Goal: Information Seeking & Learning: Learn about a topic

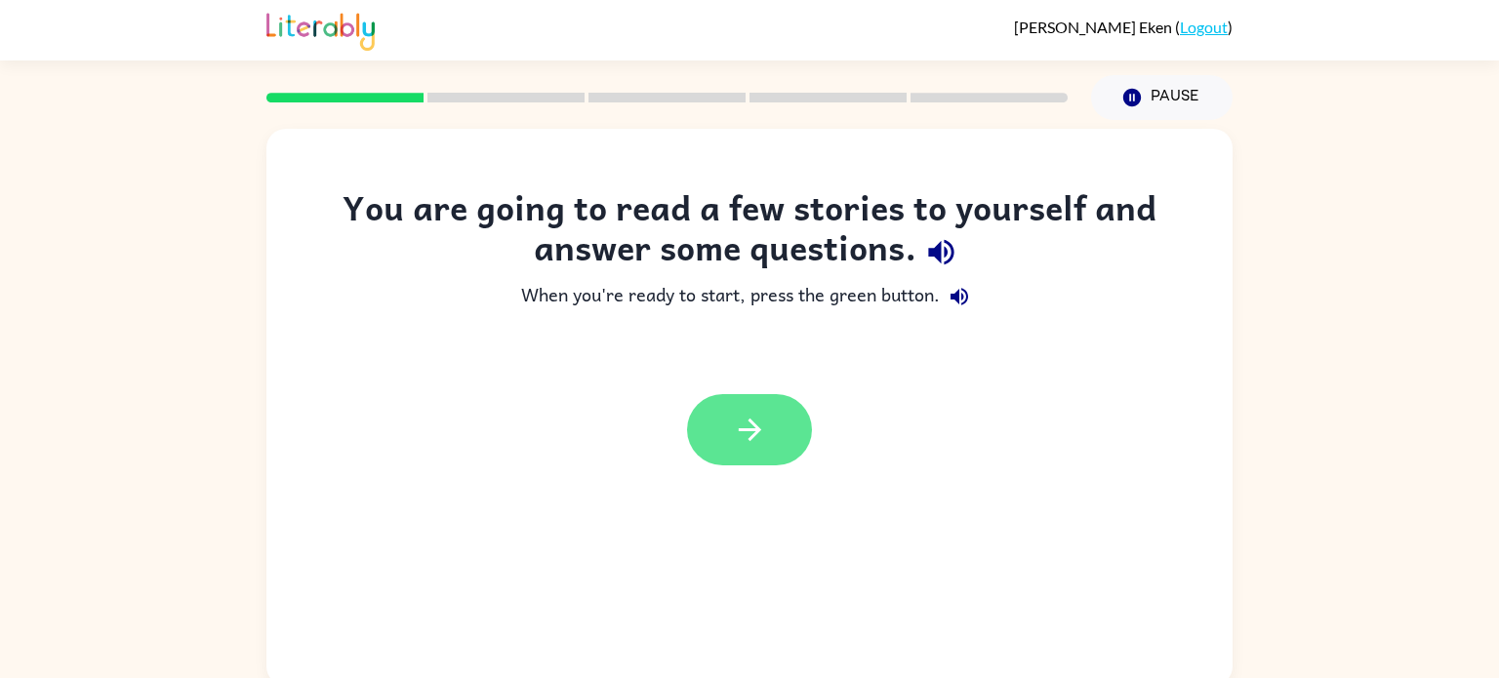
click at [759, 431] on icon "button" at bounding box center [749, 430] width 22 height 22
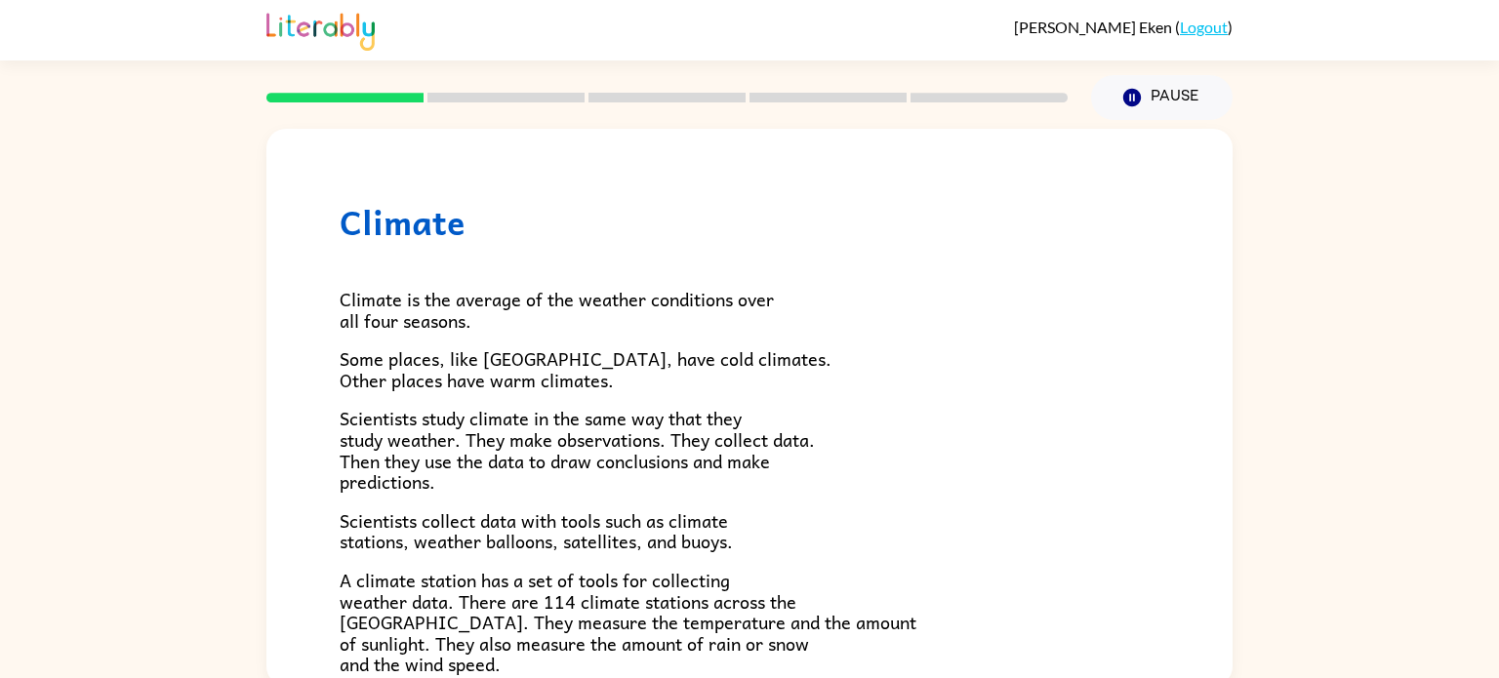
click at [389, 228] on h1 "Climate" at bounding box center [750, 222] width 820 height 40
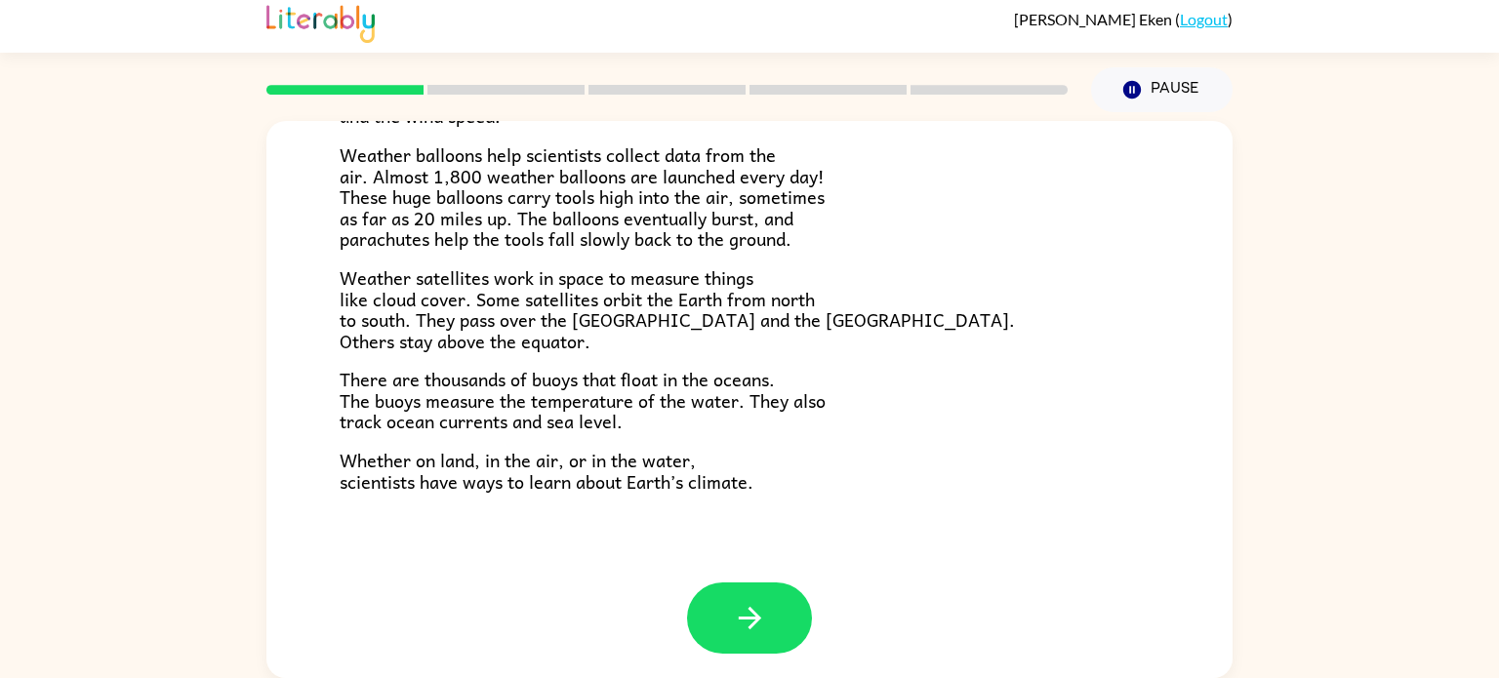
scroll to position [546, 0]
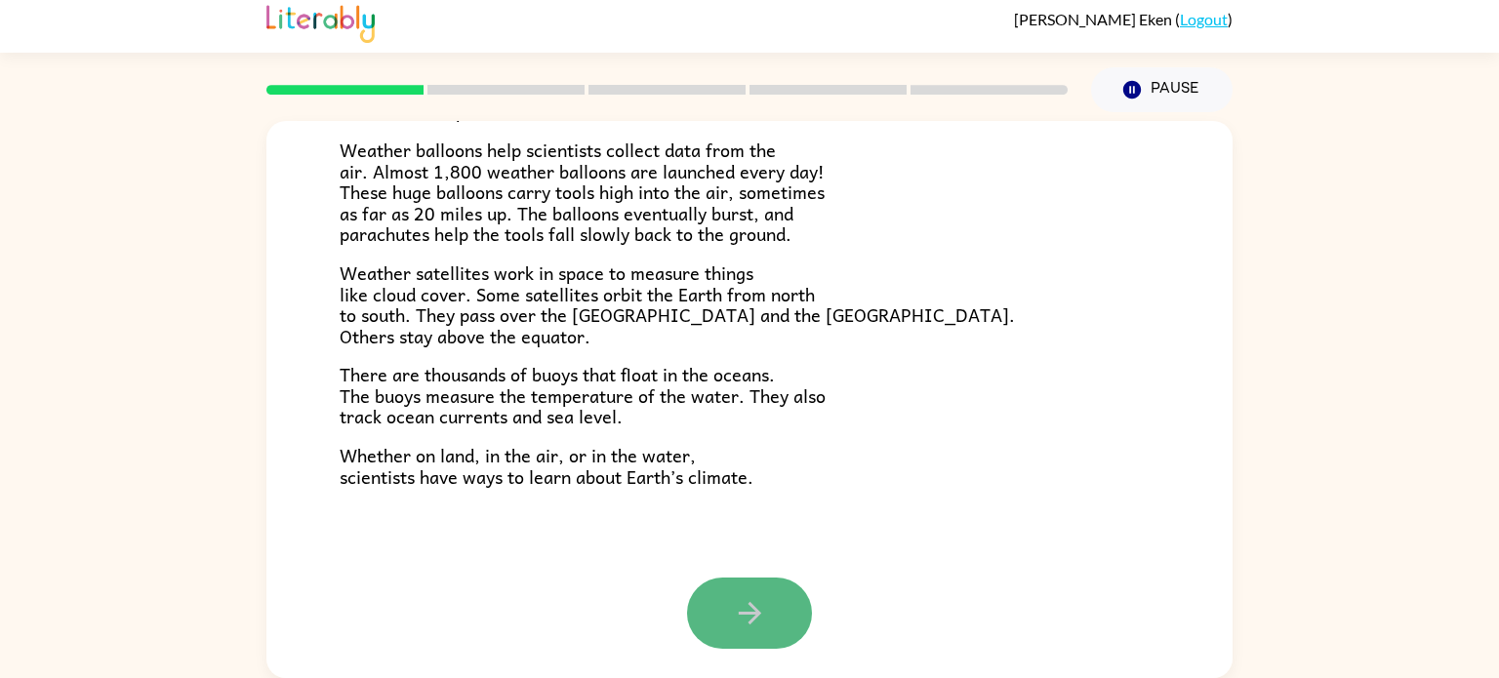
click at [733, 607] on icon "button" at bounding box center [750, 613] width 34 height 34
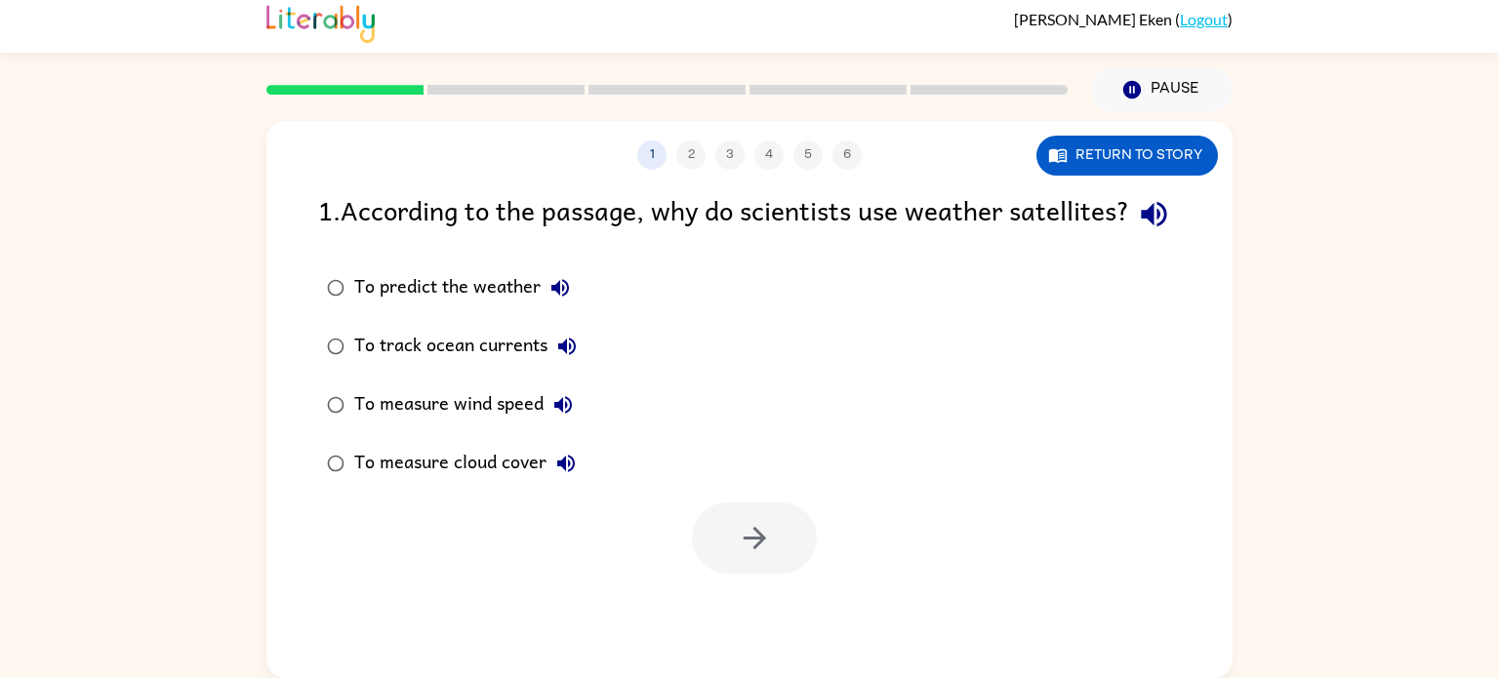
click at [1137, 231] on icon "button" at bounding box center [1154, 214] width 34 height 34
click at [1080, 160] on button "Return to story" at bounding box center [1128, 156] width 182 height 40
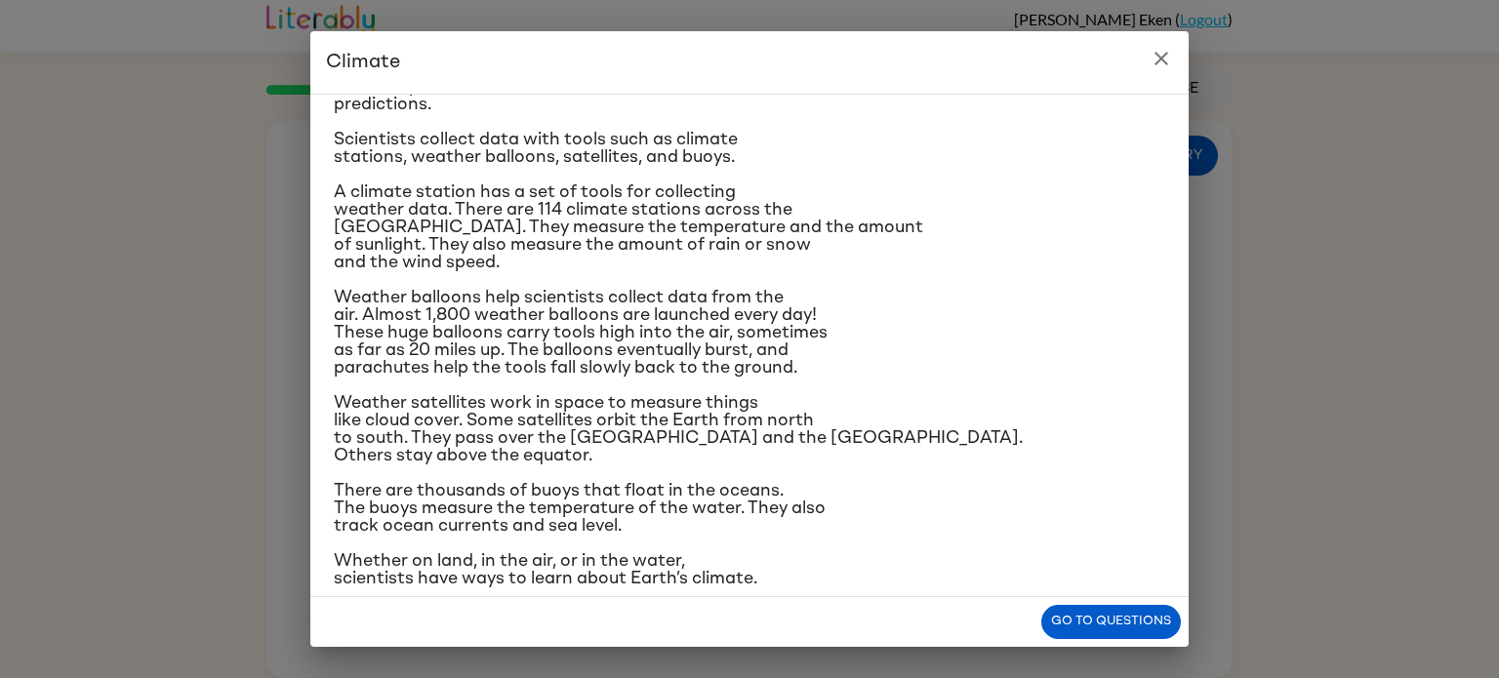
scroll to position [231, 0]
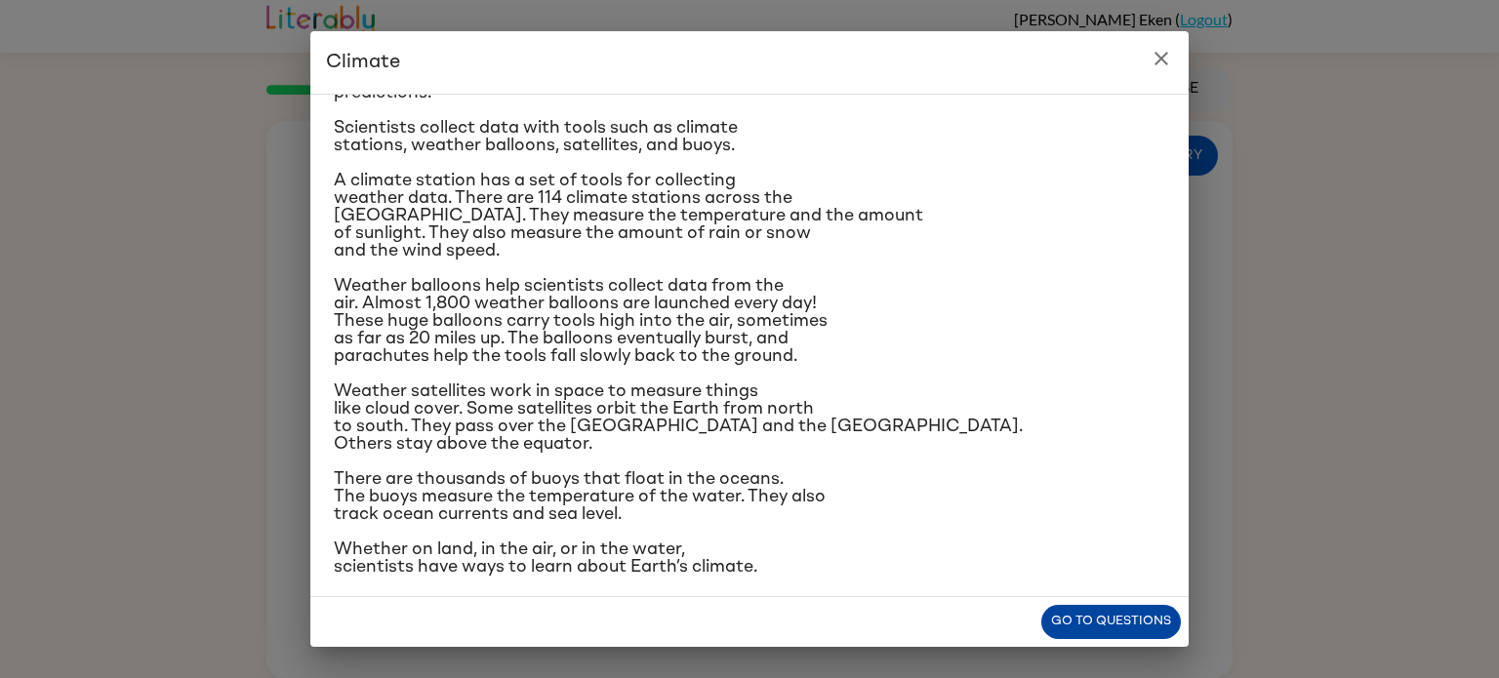
click at [1137, 627] on button "Go to questions" at bounding box center [1112, 622] width 140 height 34
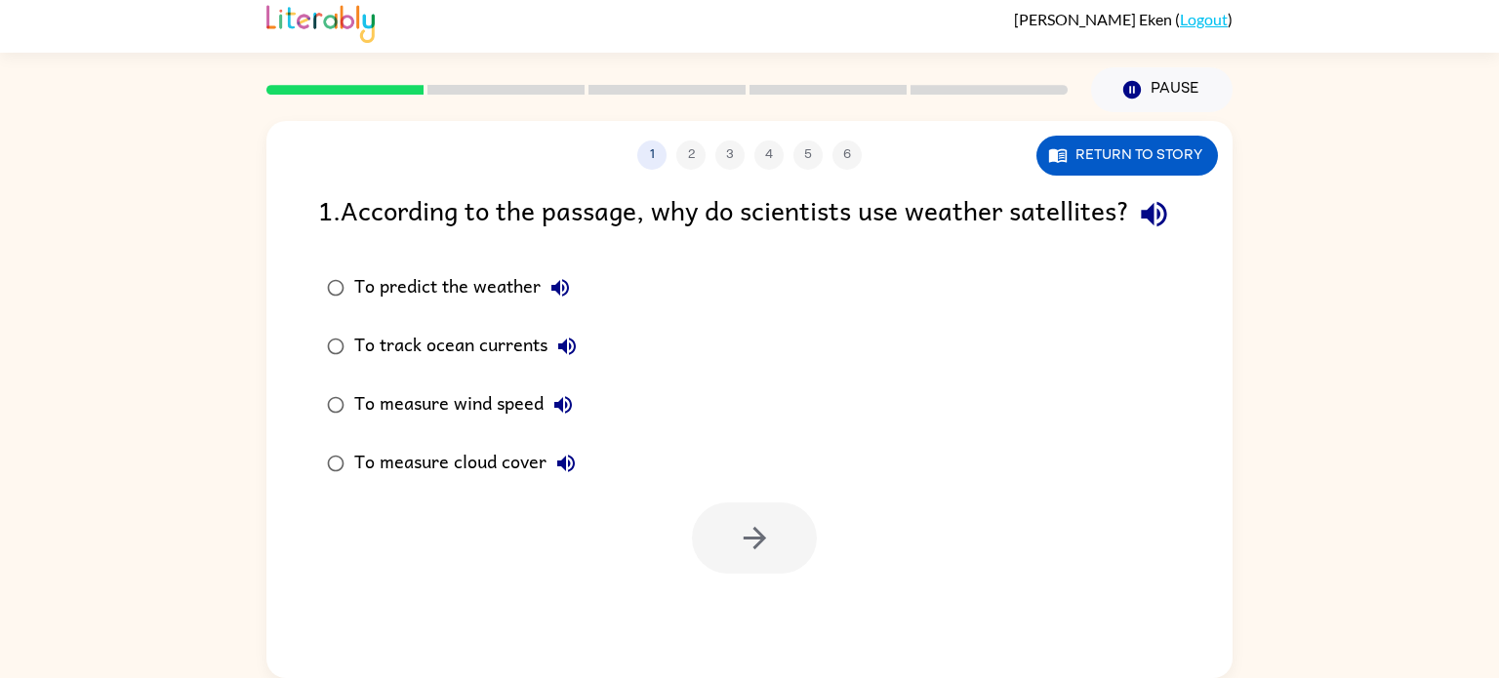
click at [569, 300] on icon "button" at bounding box center [560, 287] width 23 height 23
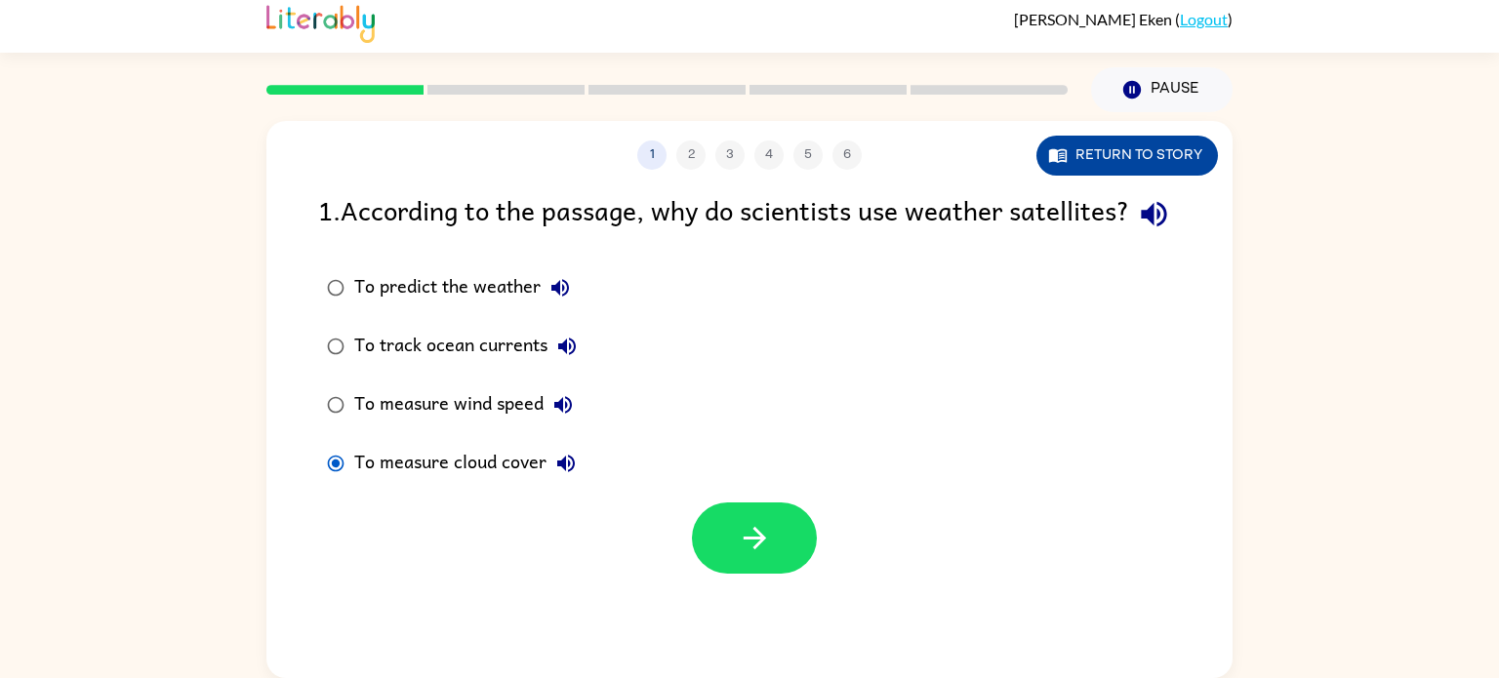
click at [1099, 163] on button "Return to story" at bounding box center [1128, 156] width 182 height 40
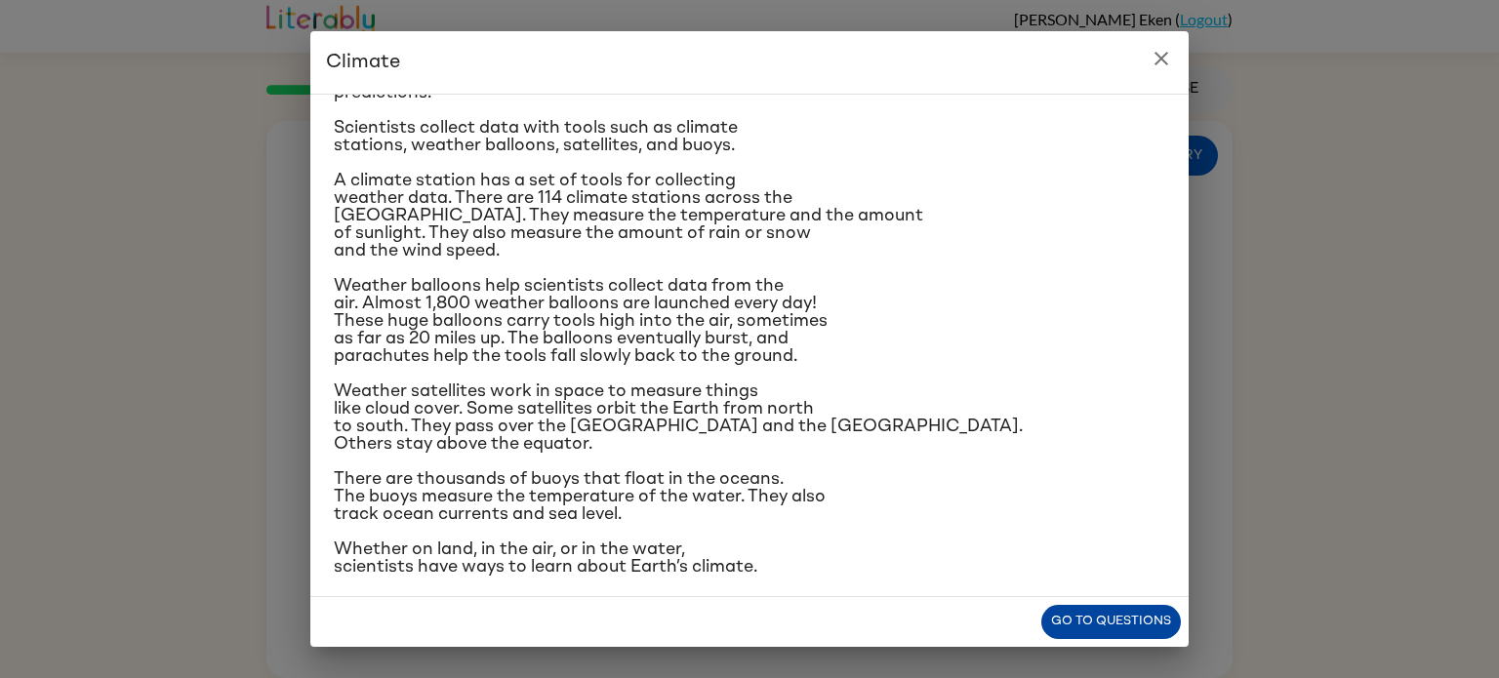
click at [1101, 638] on button "Go to questions" at bounding box center [1112, 622] width 140 height 34
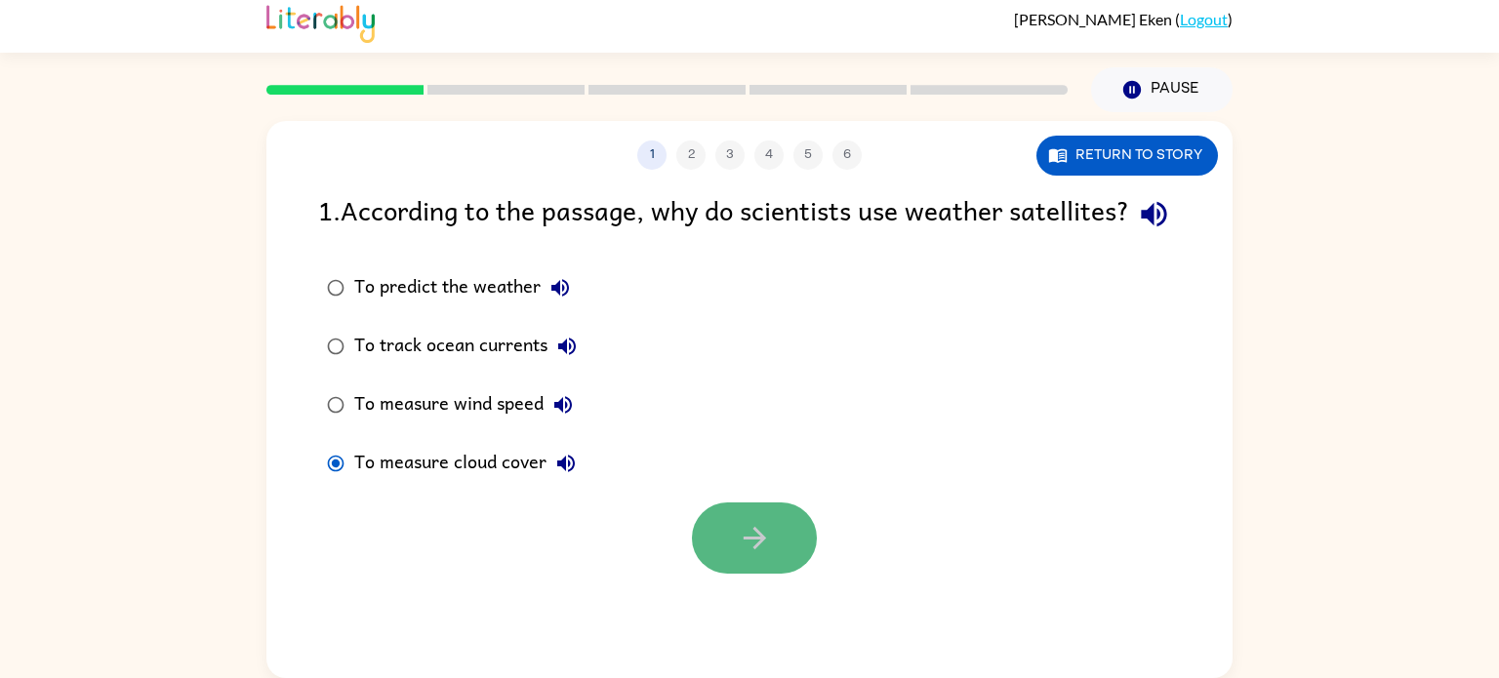
click at [761, 555] on icon "button" at bounding box center [755, 538] width 34 height 34
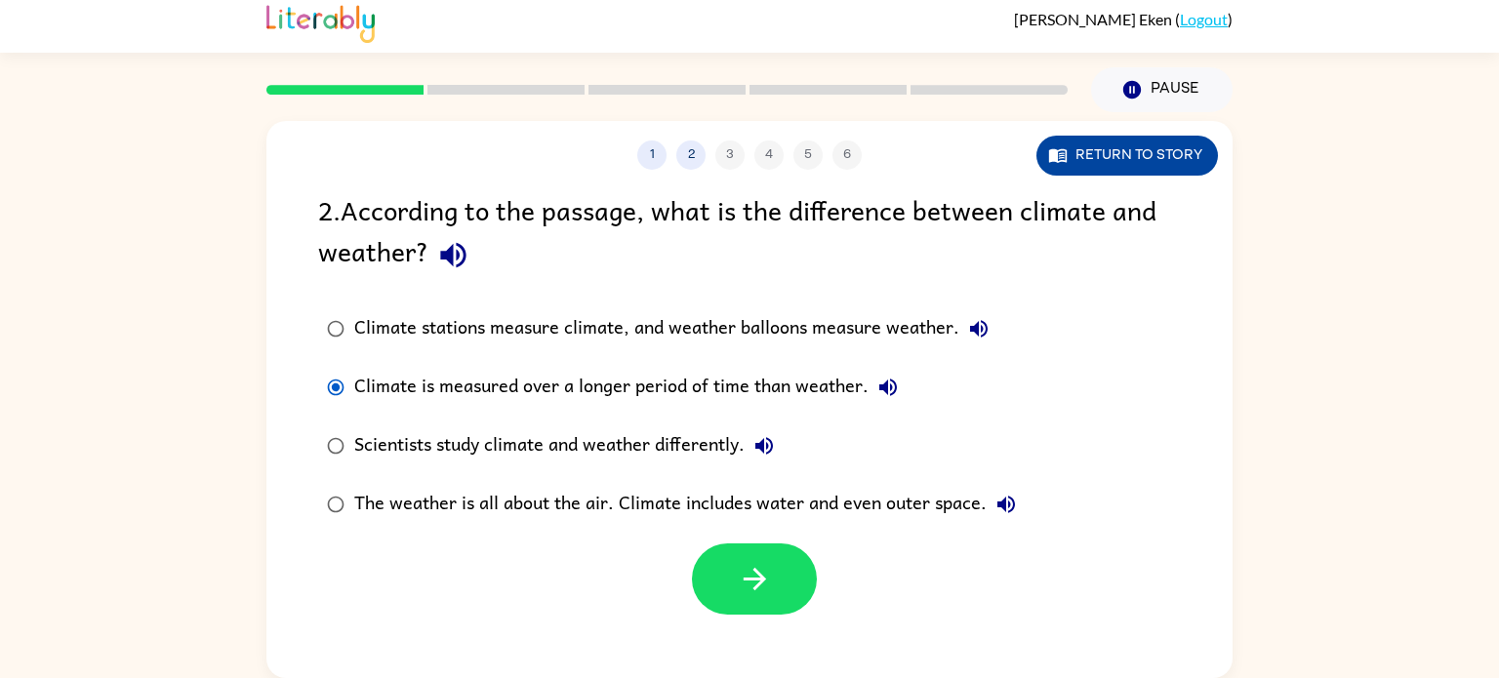
click at [1133, 161] on button "Return to story" at bounding box center [1128, 156] width 182 height 40
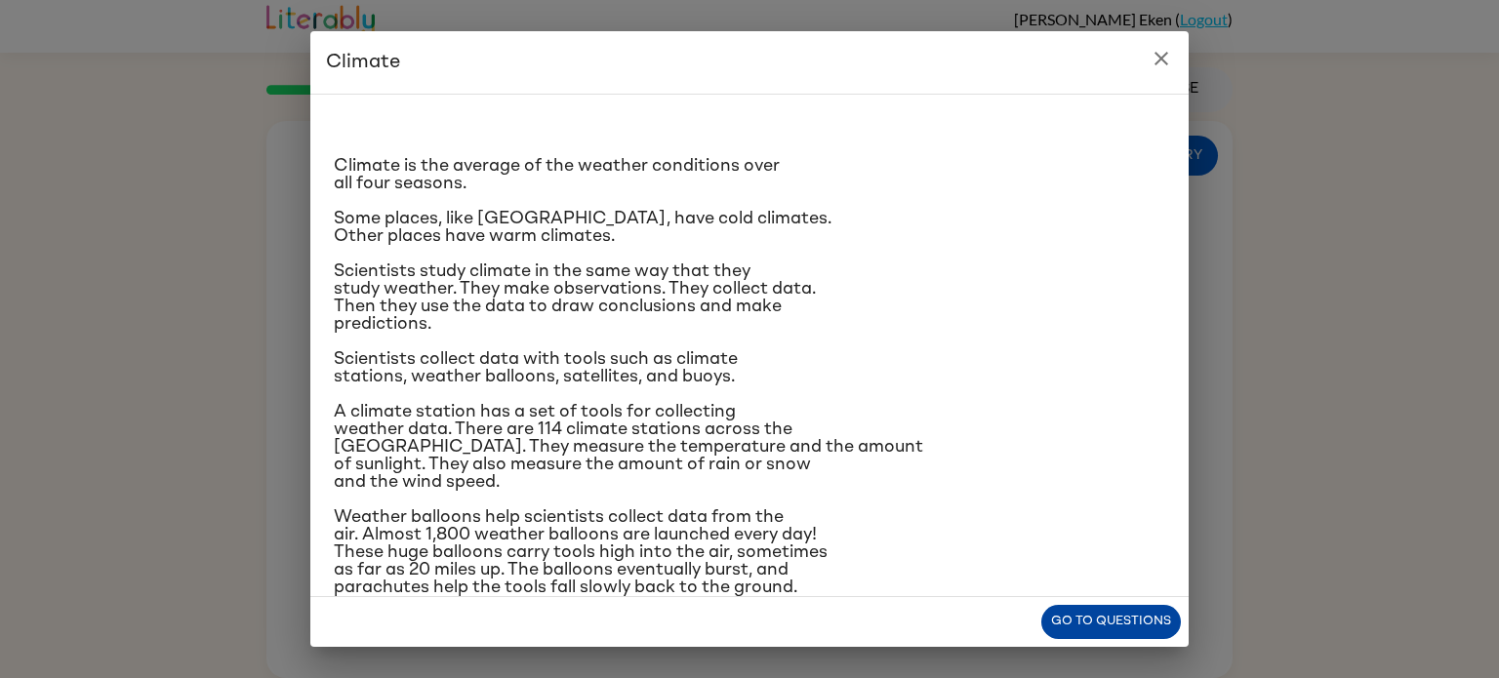
click at [1062, 623] on button "Go to questions" at bounding box center [1112, 622] width 140 height 34
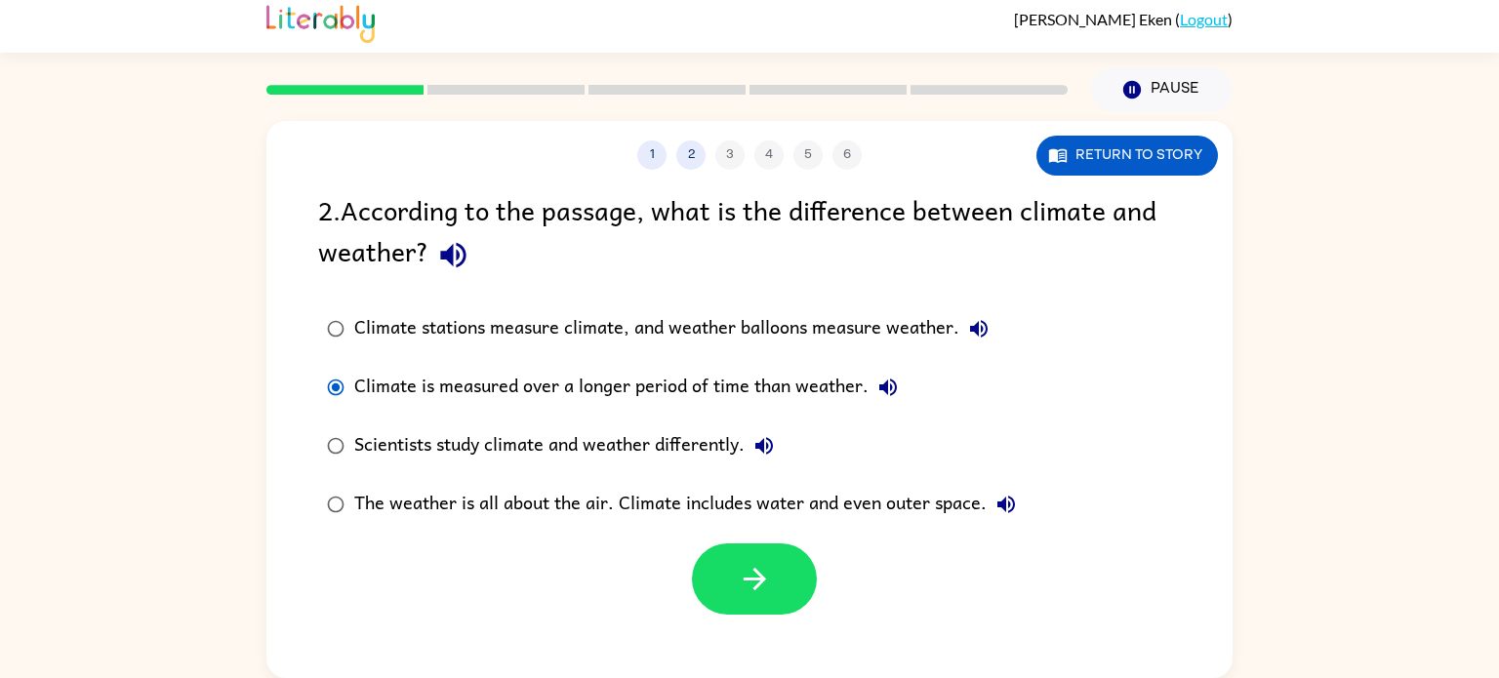
click at [460, 258] on icon "button" at bounding box center [453, 255] width 34 height 34
click at [1060, 167] on button "Return to story" at bounding box center [1128, 156] width 182 height 40
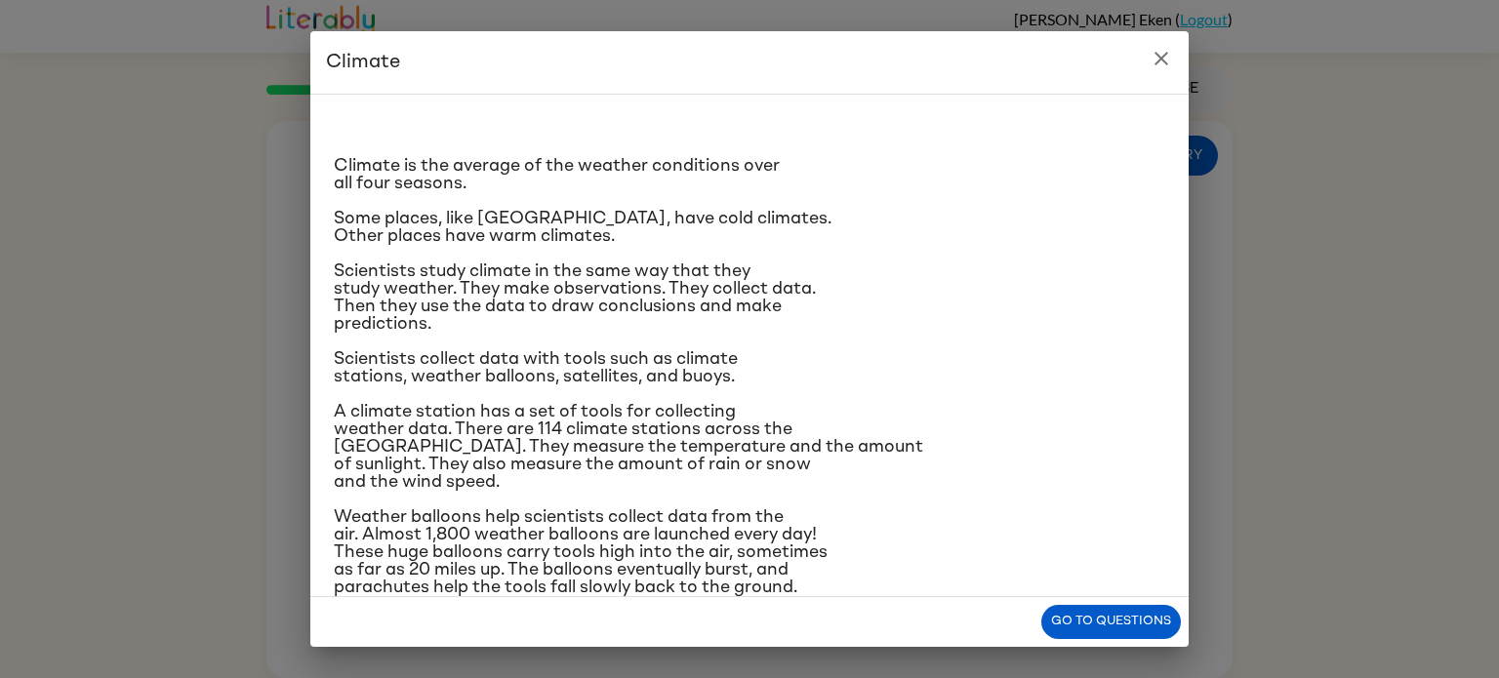
click at [1166, 74] on button "close" at bounding box center [1161, 58] width 39 height 39
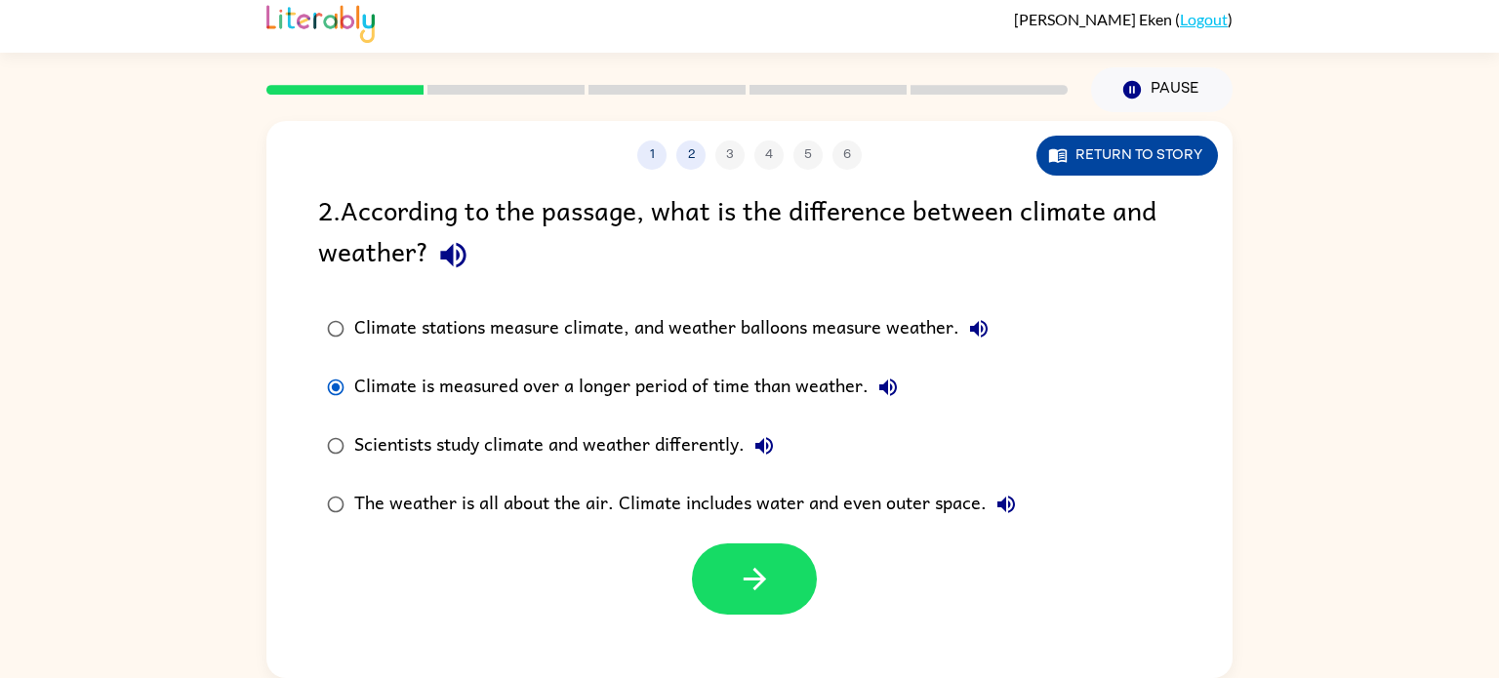
click at [1169, 164] on button "Return to story" at bounding box center [1128, 156] width 182 height 40
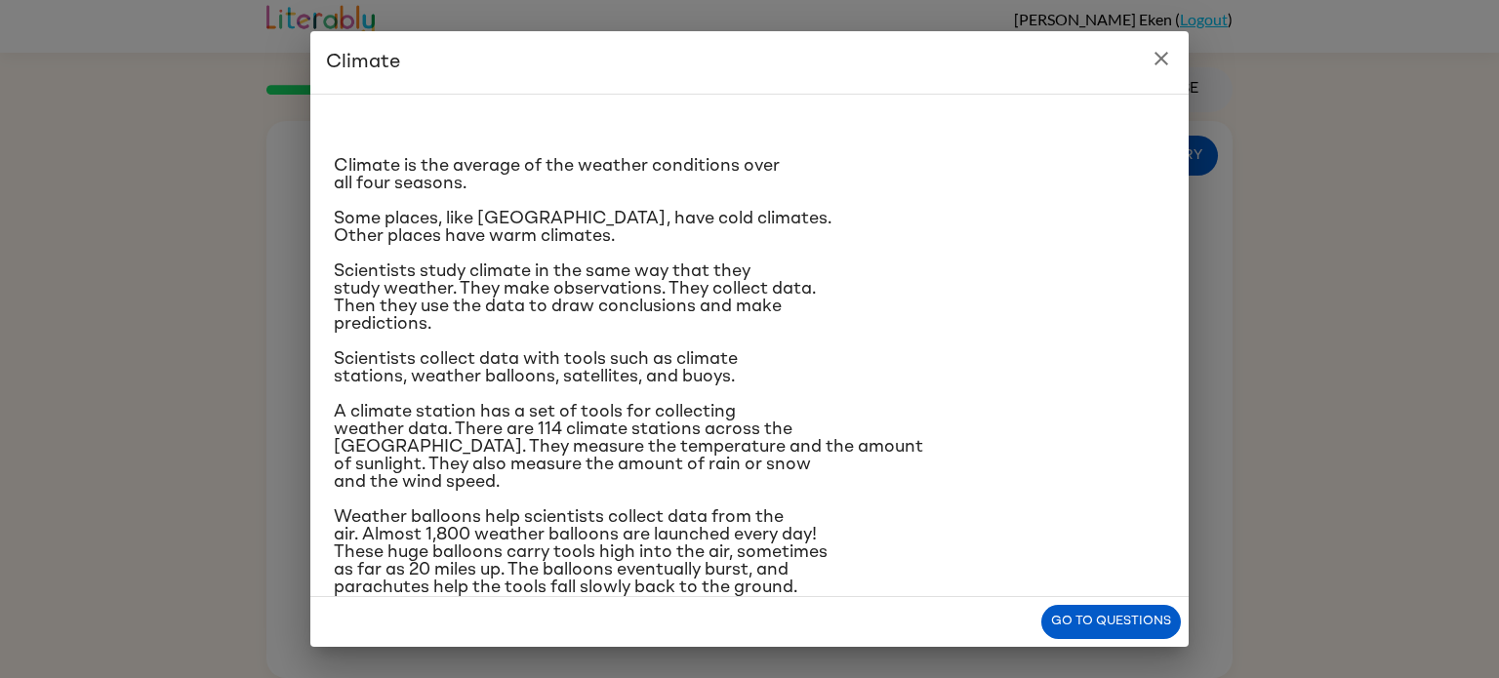
click at [1169, 56] on icon "close" at bounding box center [1161, 58] width 23 height 23
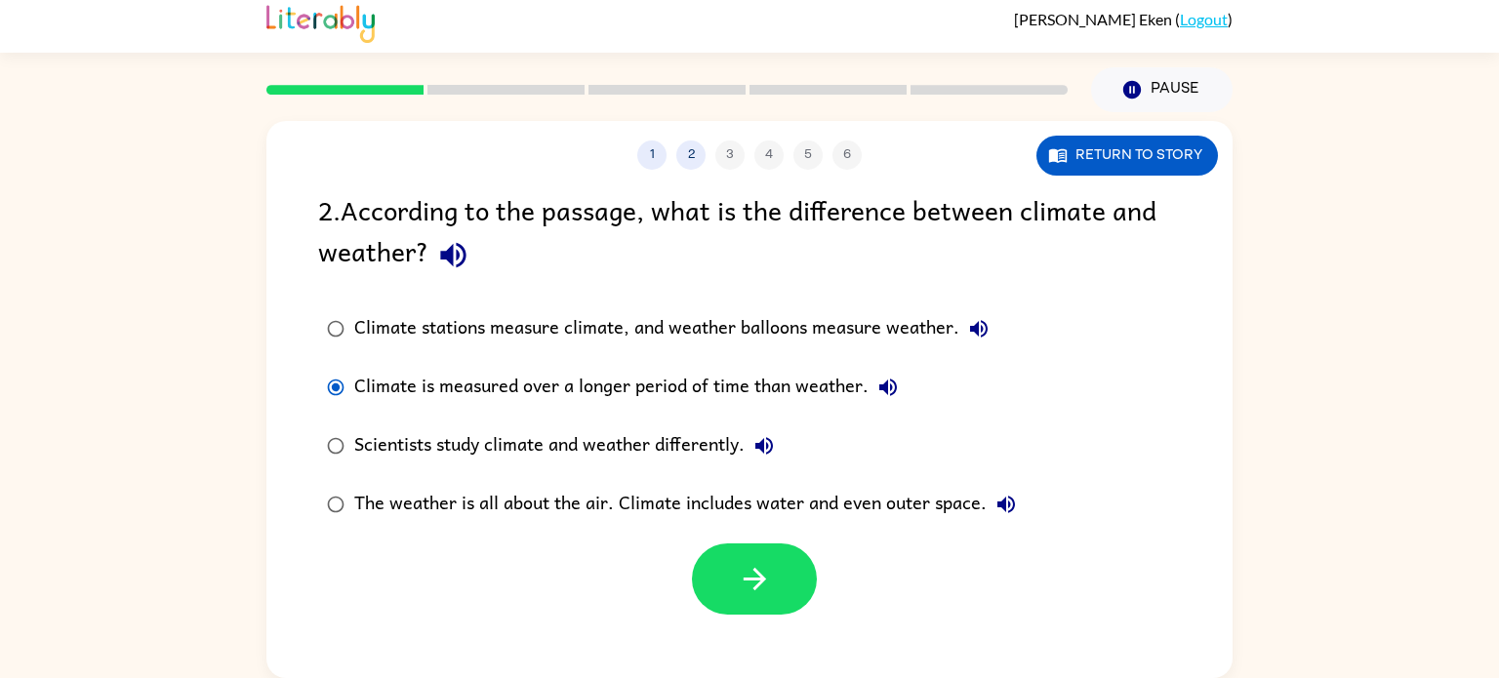
click at [399, 345] on div "Climate stations measure climate, and weather balloons measure weather." at bounding box center [676, 328] width 644 height 39
click at [367, 330] on div "Climate stations measure climate, and weather balloons measure weather." at bounding box center [676, 328] width 644 height 39
click at [808, 503] on div "The weather is all about the air. Climate includes water and even outer space." at bounding box center [690, 504] width 672 height 39
click at [1017, 509] on icon "button" at bounding box center [1006, 504] width 23 height 23
click at [1071, 168] on button "Return to story" at bounding box center [1128, 156] width 182 height 40
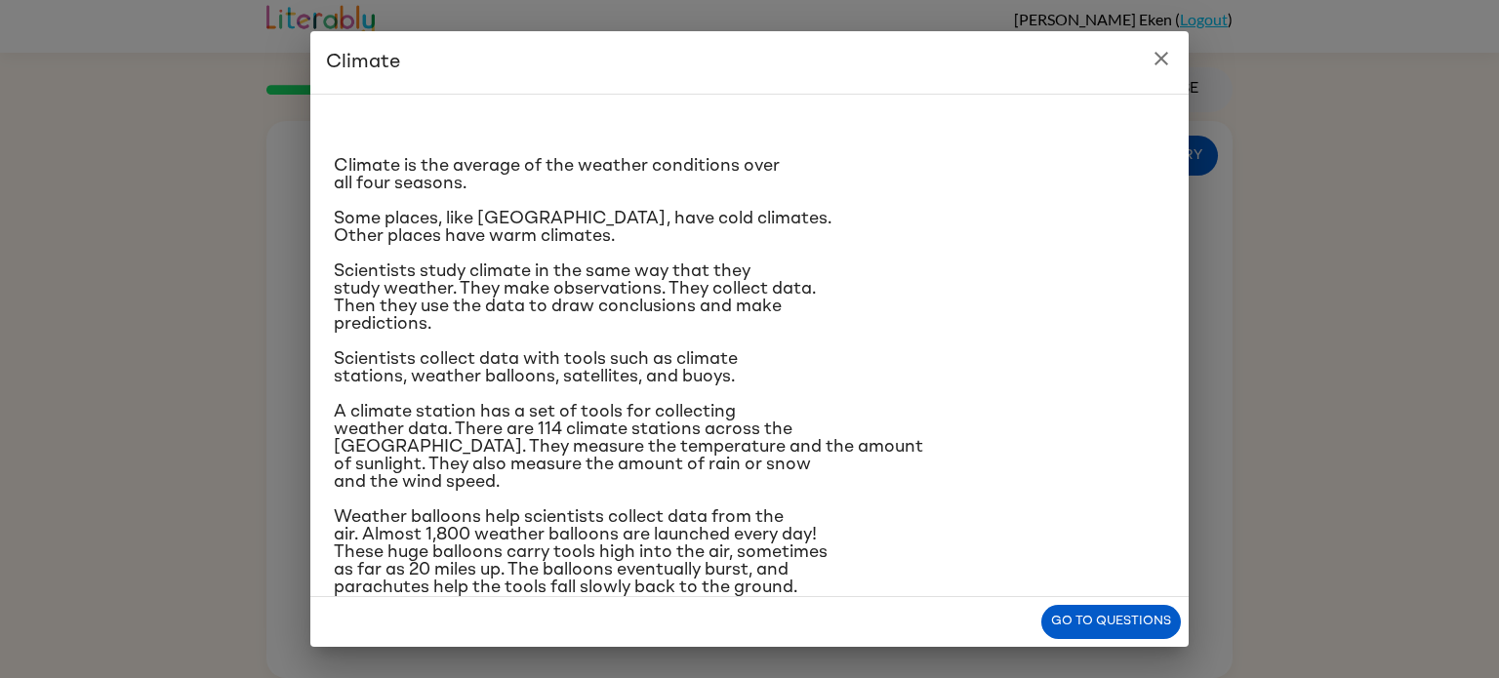
click at [1162, 56] on icon "close" at bounding box center [1161, 58] width 23 height 23
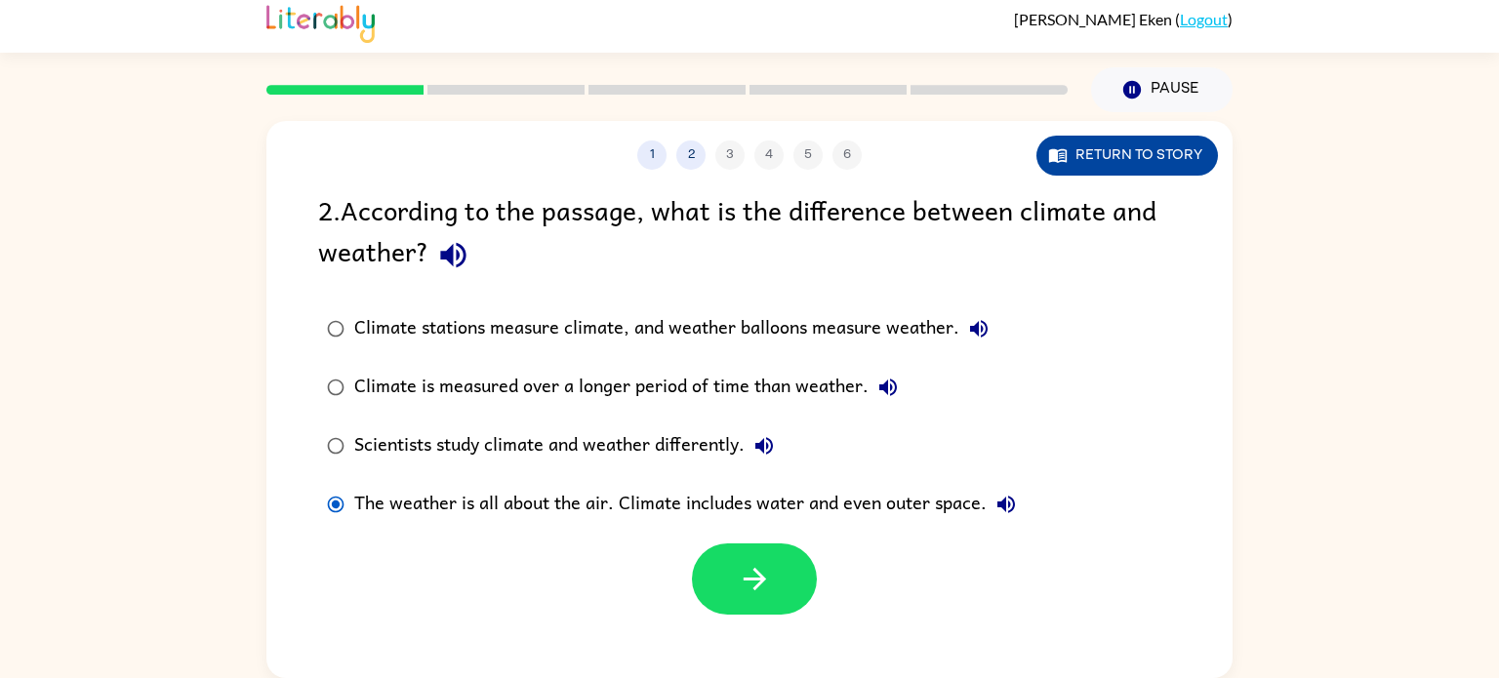
click at [1122, 159] on button "Return to story" at bounding box center [1128, 156] width 182 height 40
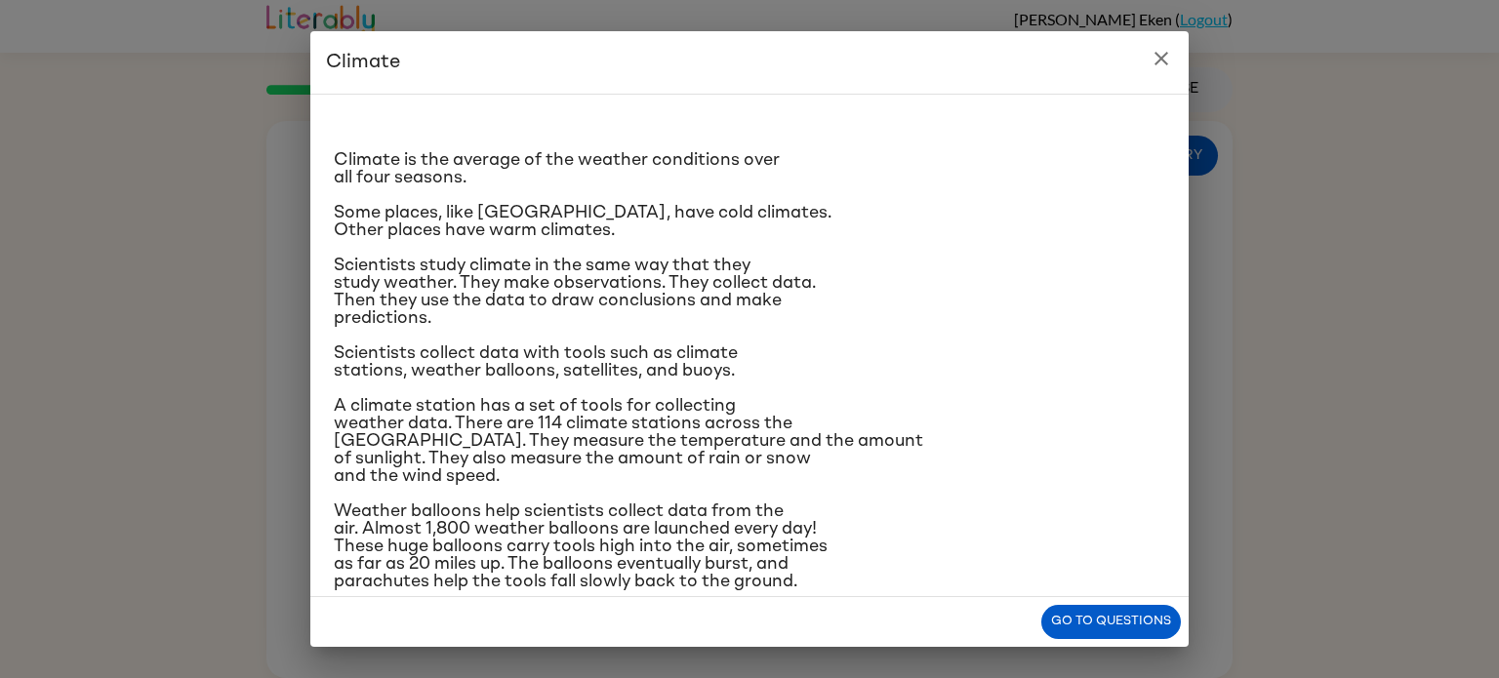
scroll to position [0, 0]
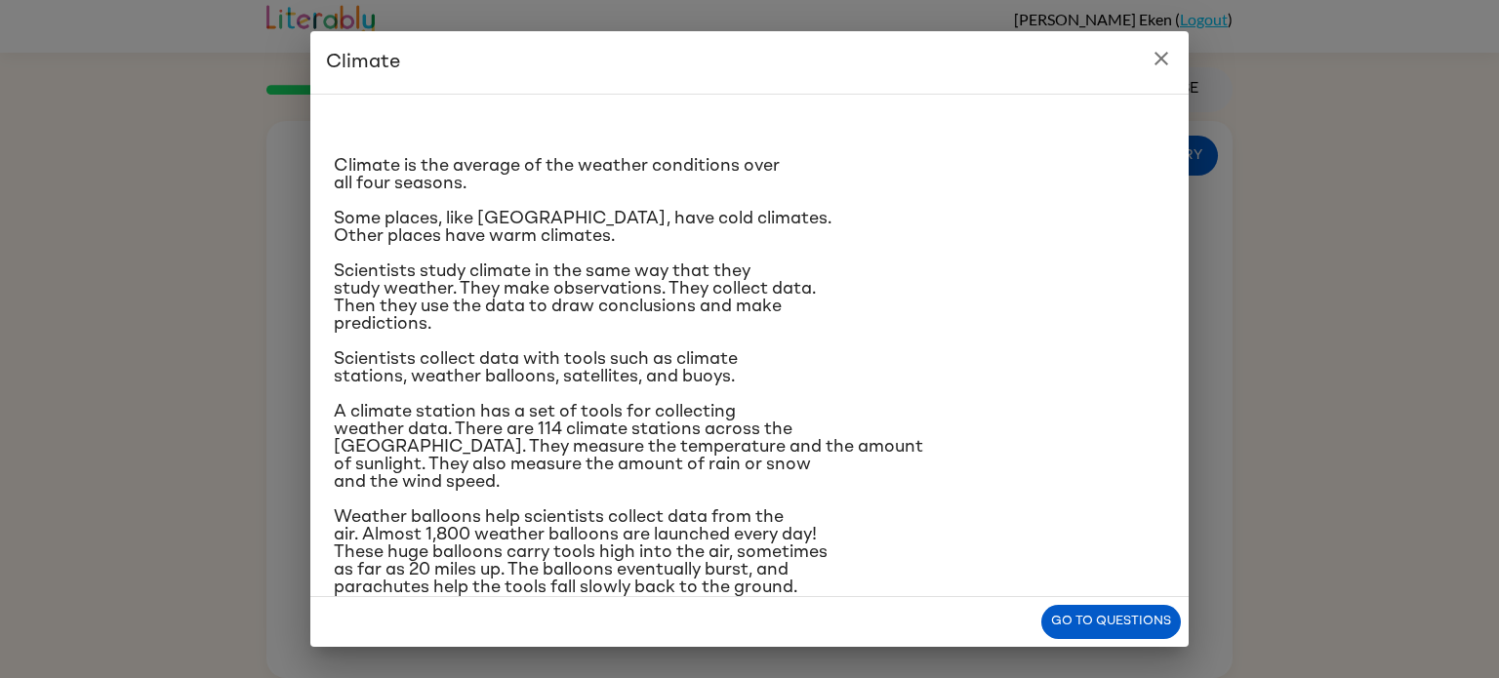
click at [1162, 62] on icon "close" at bounding box center [1161, 58] width 23 height 23
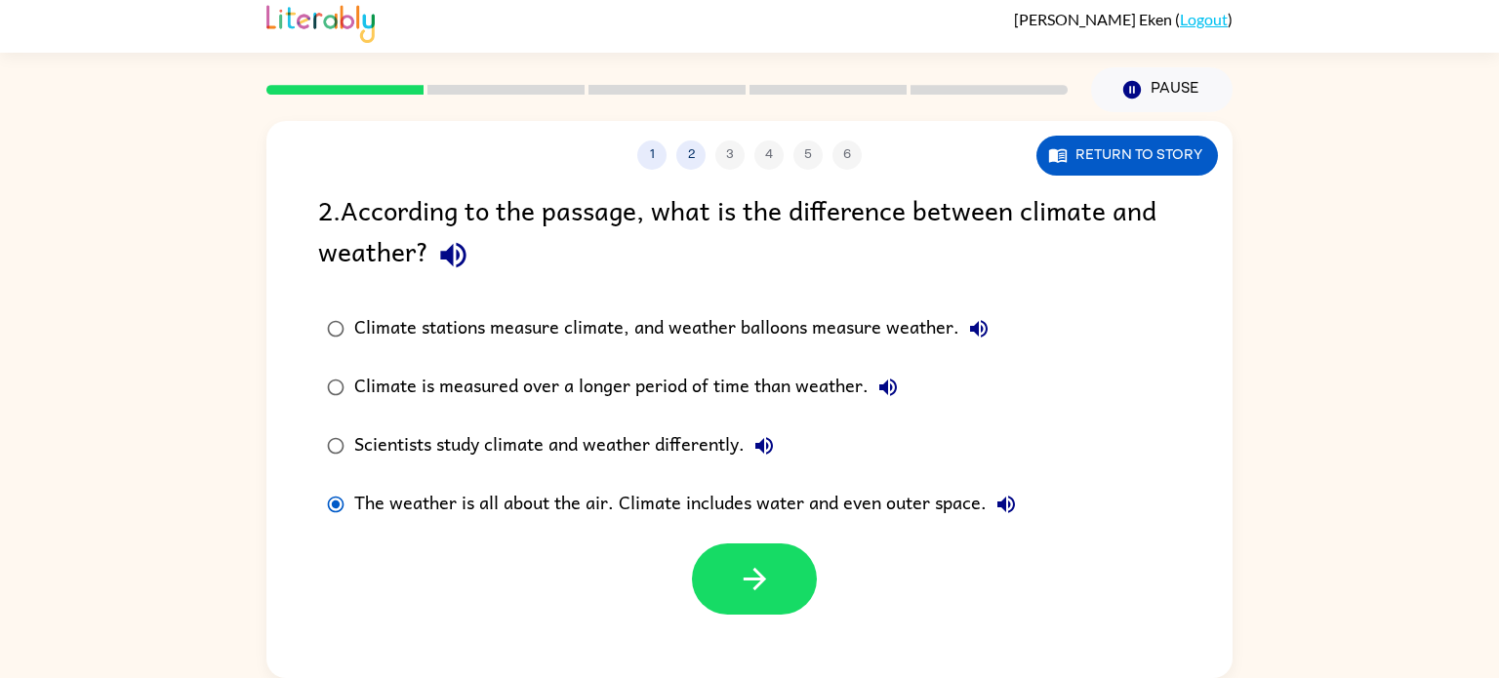
click at [550, 390] on div "Climate is measured over a longer period of time than weather." at bounding box center [631, 387] width 554 height 39
click at [779, 570] on button "button" at bounding box center [754, 579] width 125 height 71
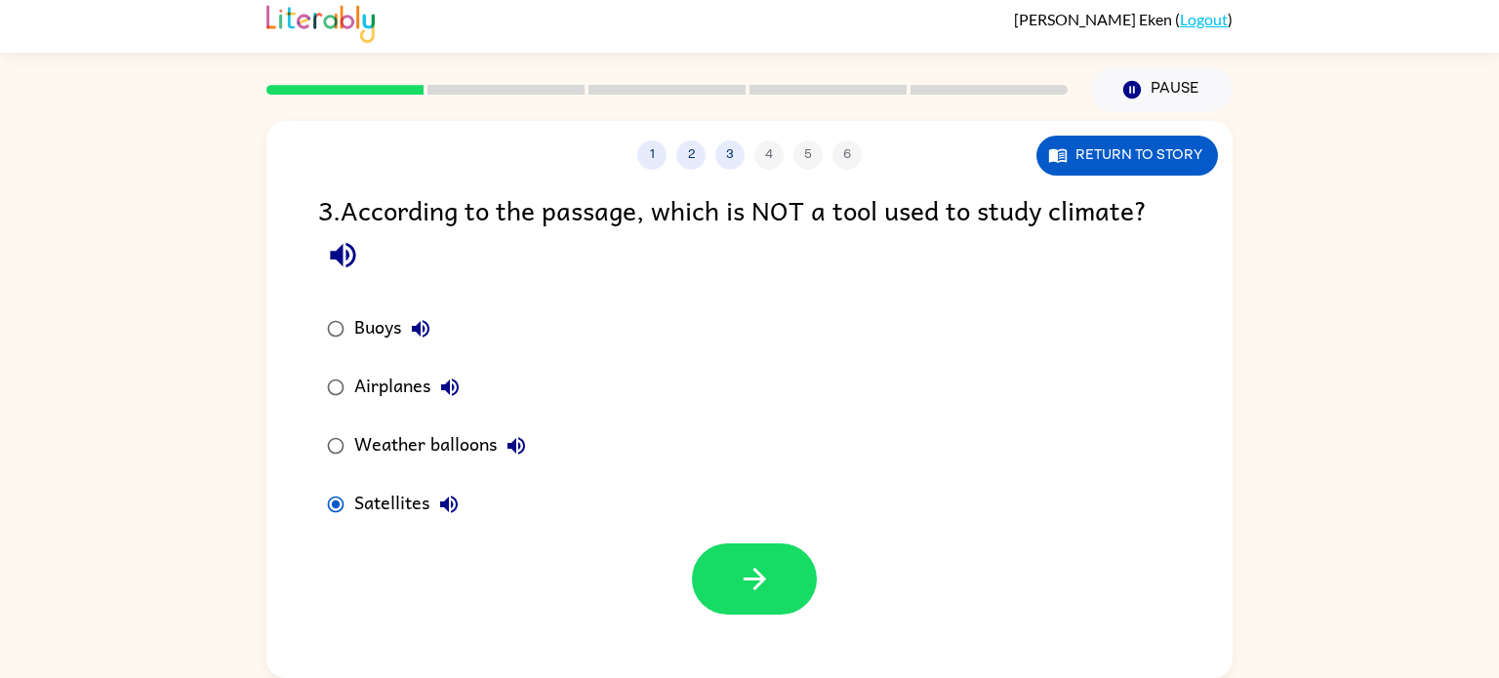
click at [358, 393] on div "Airplanes" at bounding box center [411, 387] width 115 height 39
click at [752, 577] on icon "button" at bounding box center [755, 579] width 34 height 34
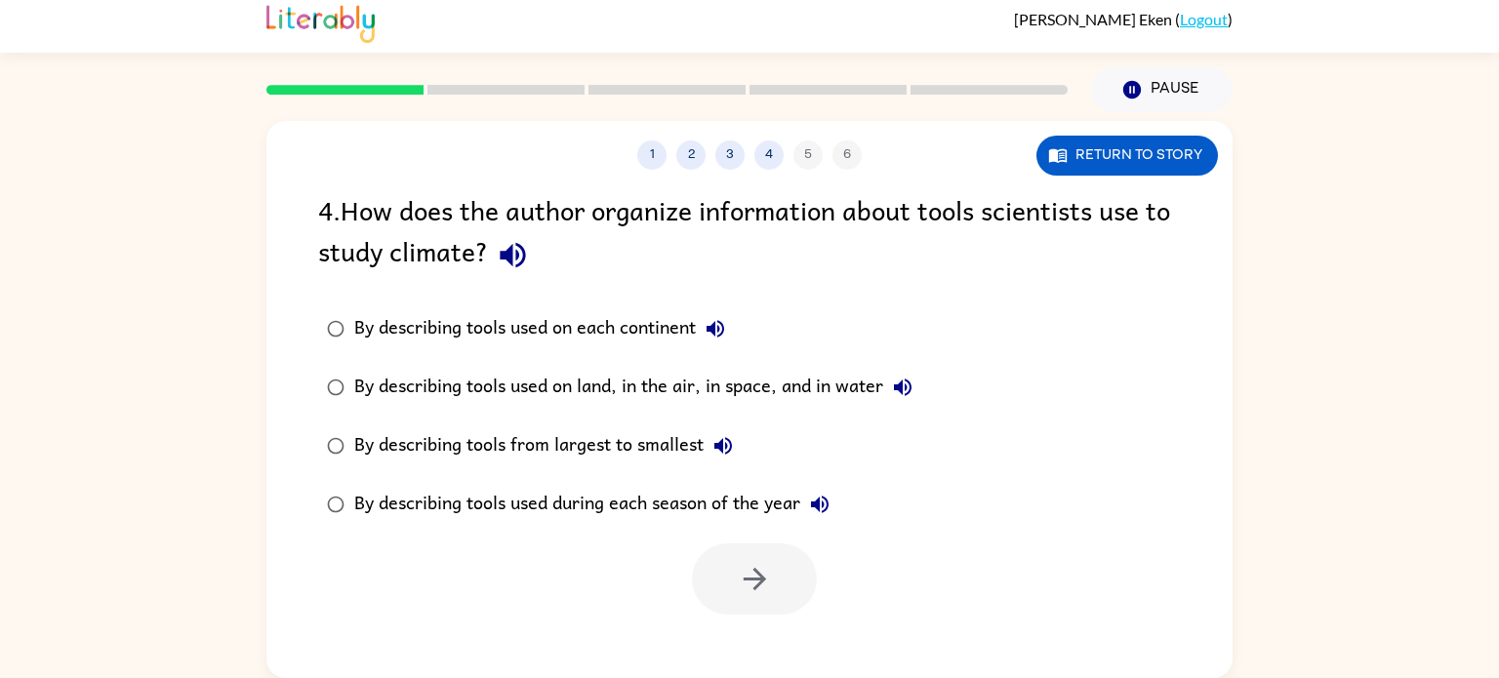
click at [513, 257] on icon "button" at bounding box center [513, 255] width 34 height 34
click at [358, 376] on div "By describing tools used on land, in the air, in space, and in water" at bounding box center [638, 387] width 568 height 39
click at [765, 588] on icon "button" at bounding box center [755, 579] width 34 height 34
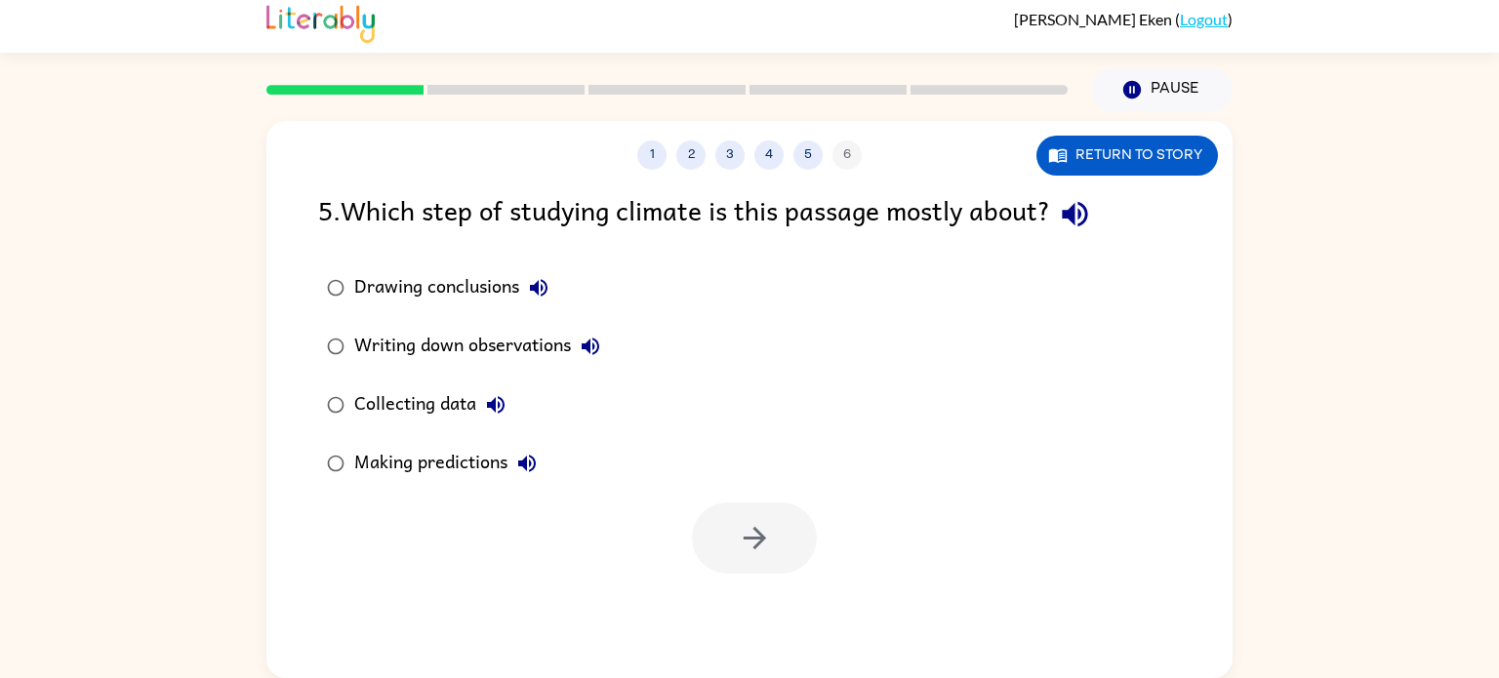
click at [536, 282] on icon "button" at bounding box center [538, 287] width 23 height 23
click at [591, 344] on icon "button" at bounding box center [591, 347] width 18 height 18
click at [499, 402] on icon "button" at bounding box center [496, 405] width 18 height 18
click at [1158, 140] on button "Return to story" at bounding box center [1128, 156] width 182 height 40
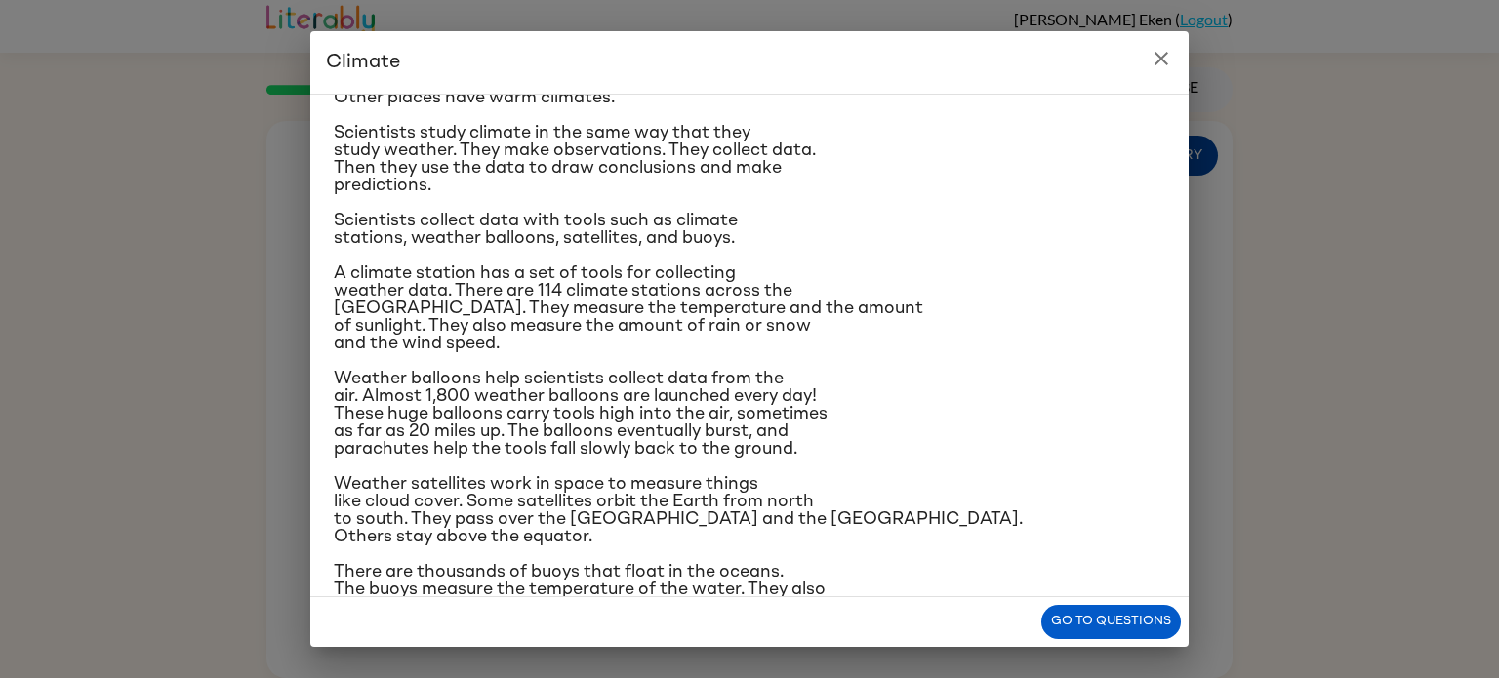
scroll to position [140, 0]
click at [1111, 632] on button "Go to questions" at bounding box center [1112, 622] width 140 height 34
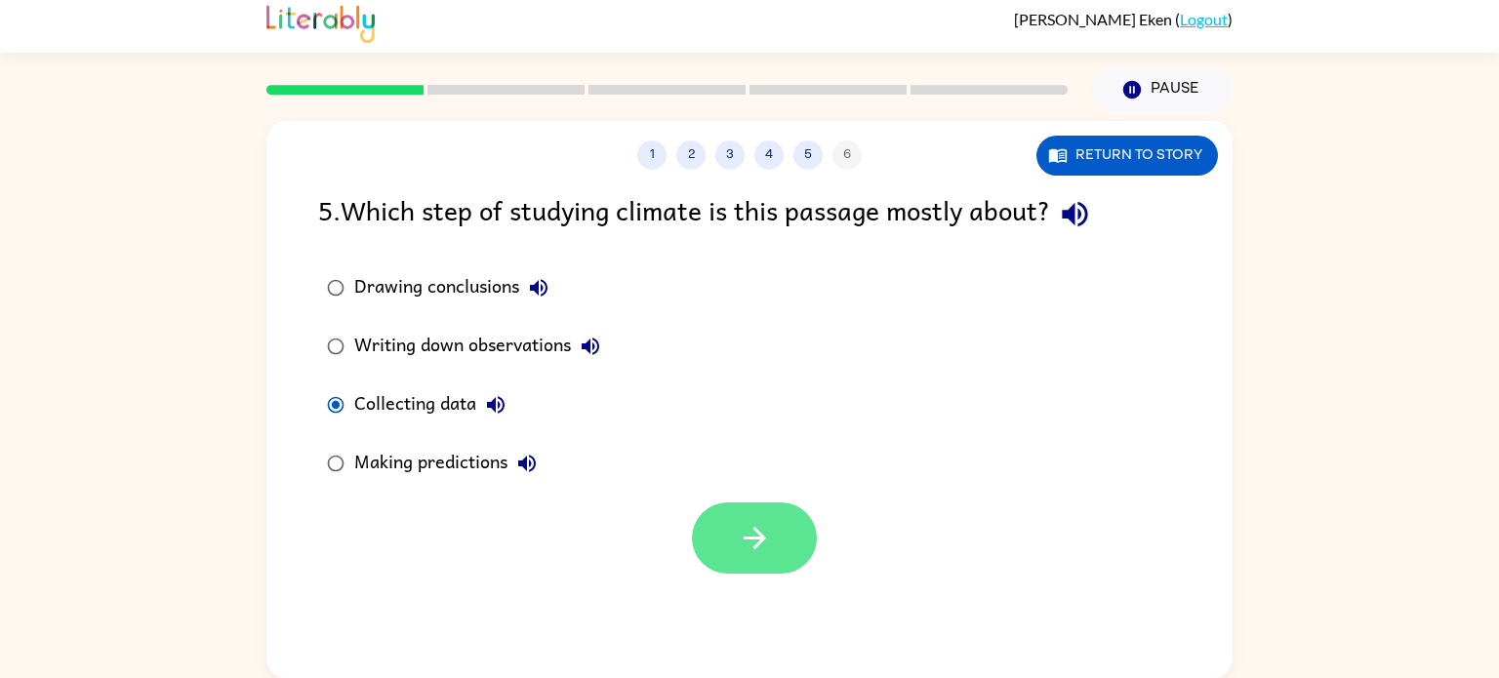
click at [759, 537] on icon "button" at bounding box center [754, 538] width 22 height 22
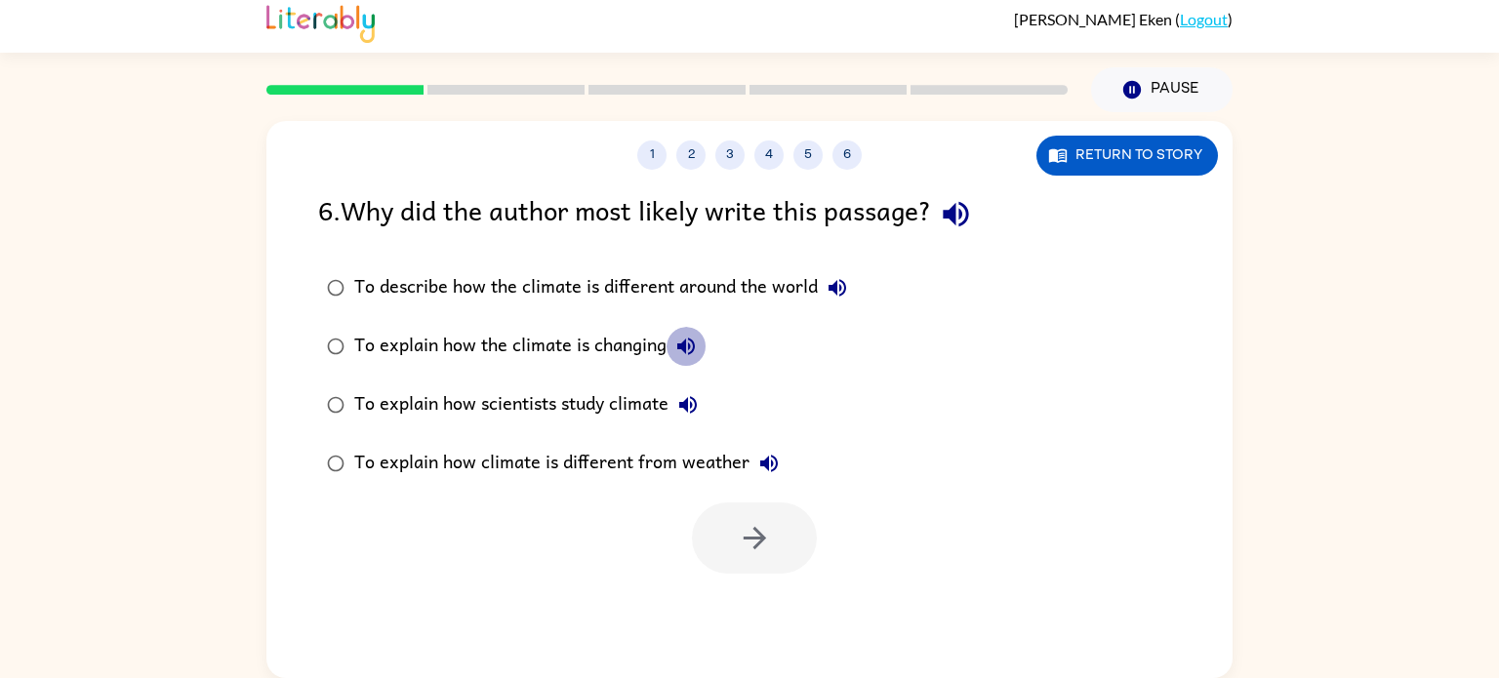
click at [678, 349] on icon "button" at bounding box center [686, 346] width 23 height 23
click at [694, 412] on icon "button" at bounding box center [688, 405] width 18 height 18
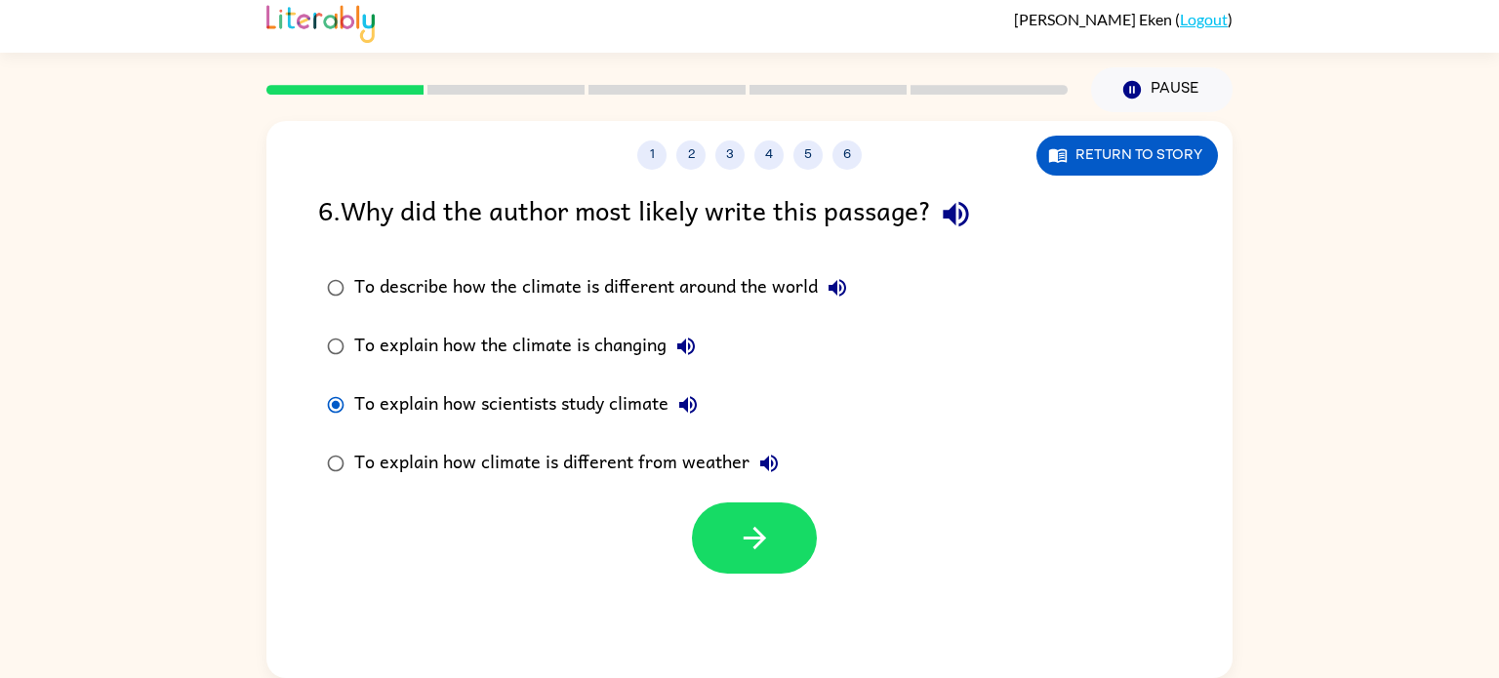
click at [764, 470] on icon "button" at bounding box center [769, 463] width 23 height 23
click at [761, 530] on icon "button" at bounding box center [755, 538] width 34 height 34
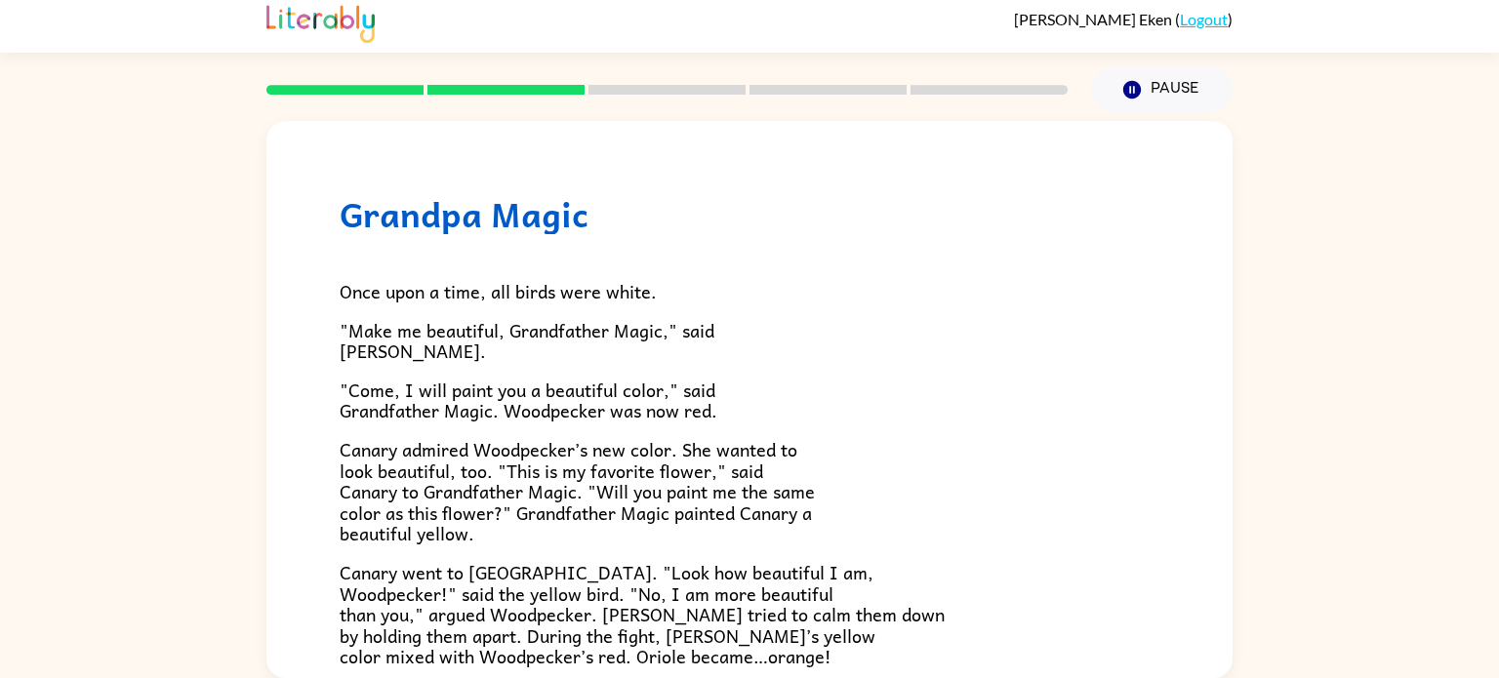
click at [1250, 399] on div "Grandpa Magic Once upon a time, all birds were white. "Make me beautiful, Grand…" at bounding box center [749, 395] width 1499 height 566
click at [1445, 568] on div "Grandpa Magic Once upon a time, all birds were white. "Make me beautiful, Grand…" at bounding box center [749, 395] width 1499 height 566
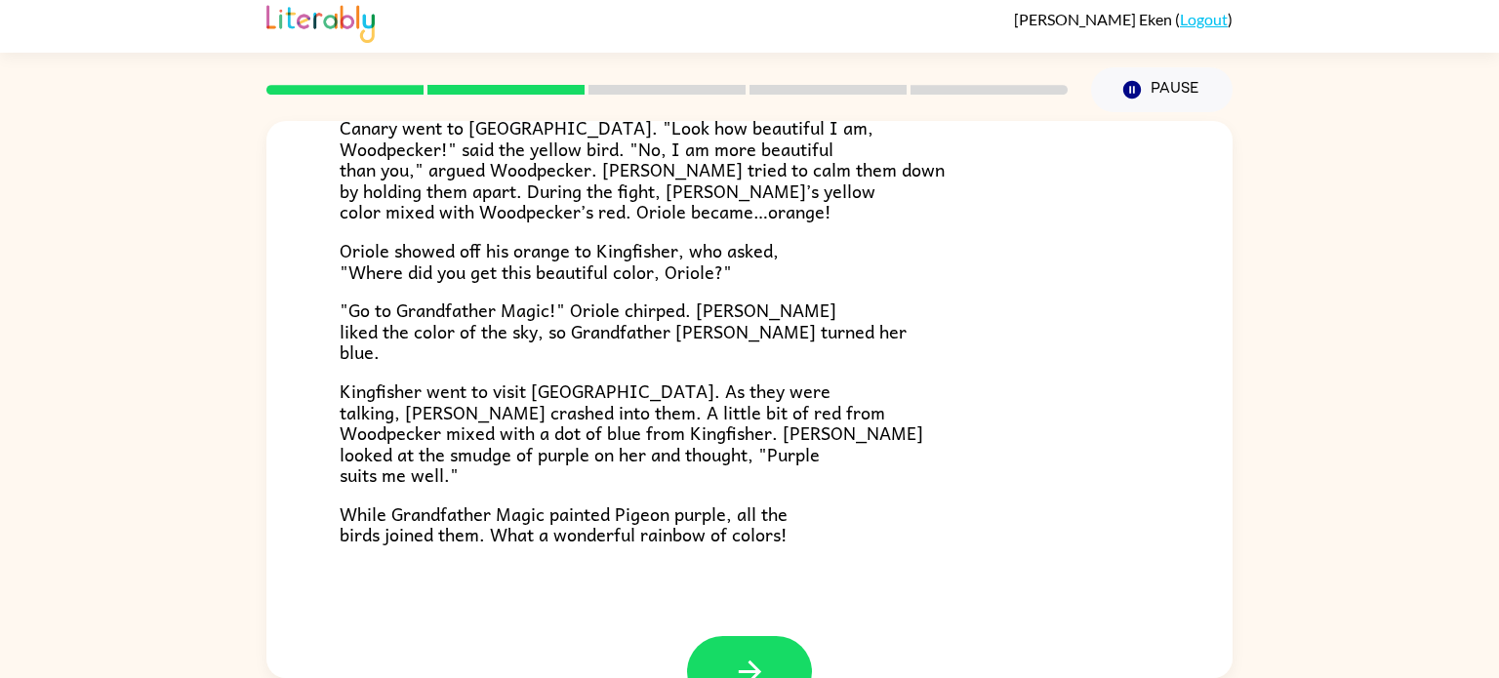
scroll to position [461, 0]
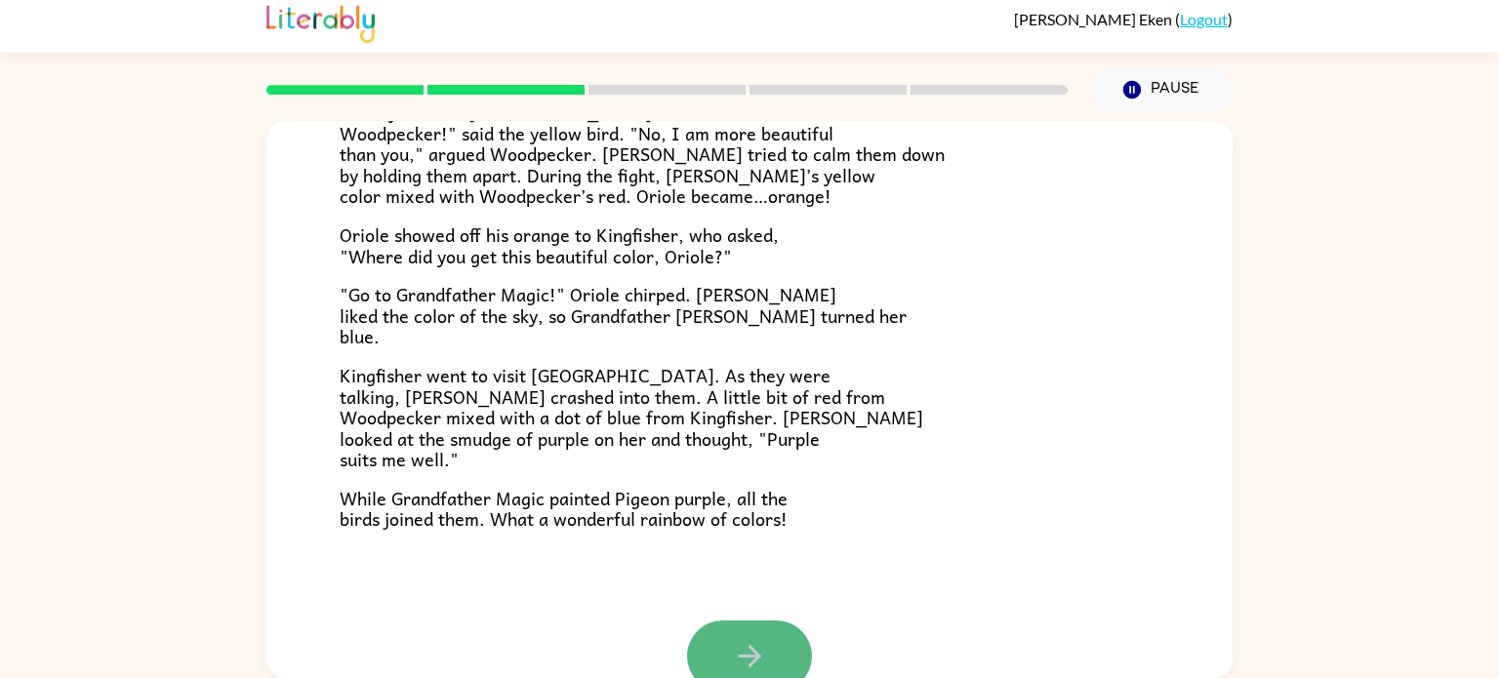
click at [704, 645] on button "button" at bounding box center [749, 656] width 125 height 71
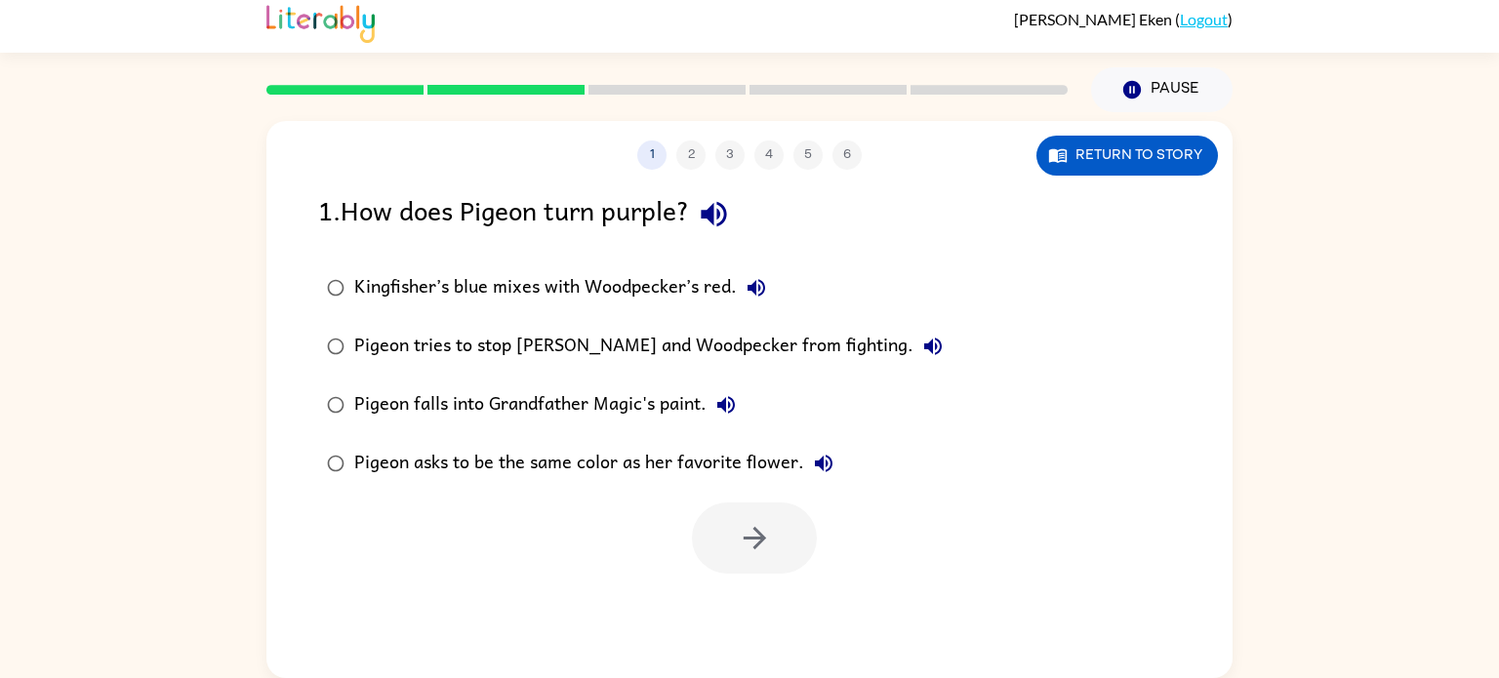
click at [363, 299] on div "Kingfisher’s blue mixes with Woodpecker’s red." at bounding box center [565, 287] width 422 height 39
click at [781, 554] on button "button" at bounding box center [754, 538] width 125 height 71
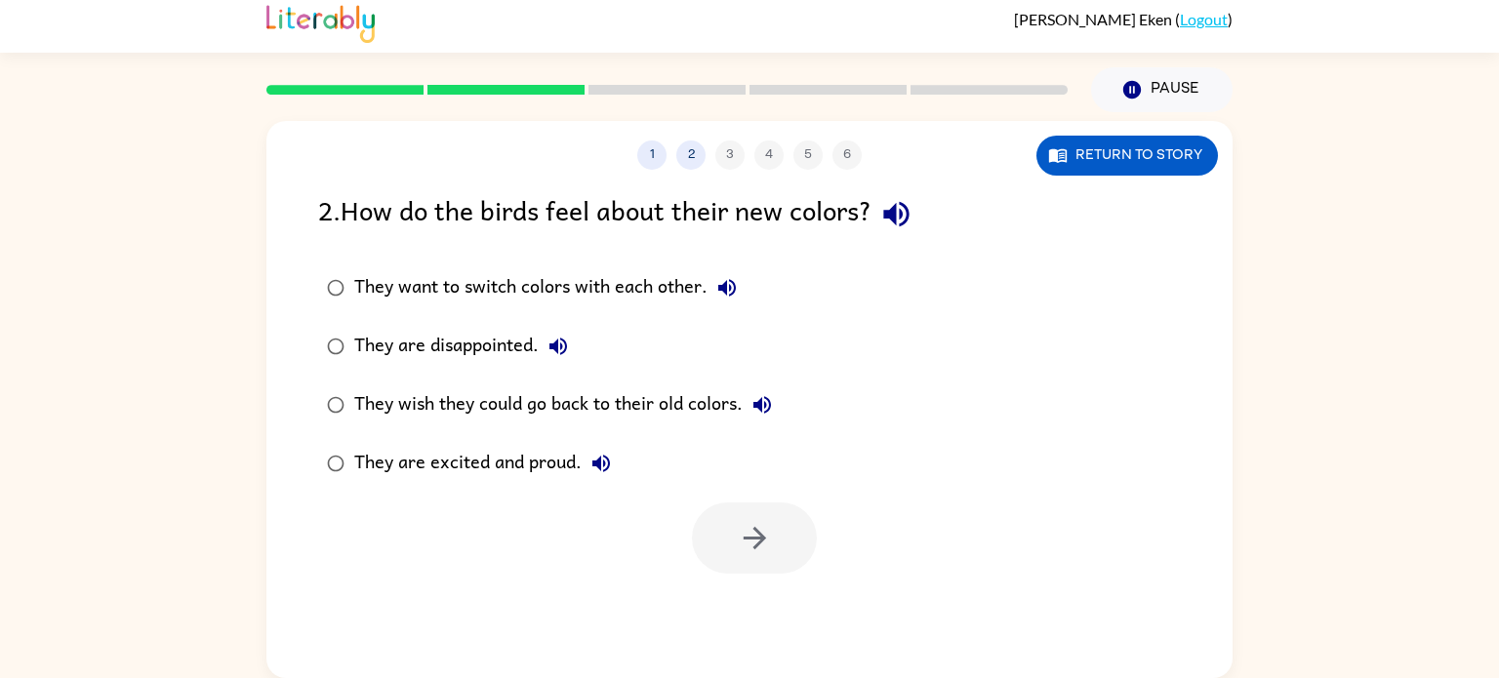
click at [380, 469] on div "They are excited and proud." at bounding box center [487, 463] width 267 height 39
click at [800, 550] on button "button" at bounding box center [754, 538] width 125 height 71
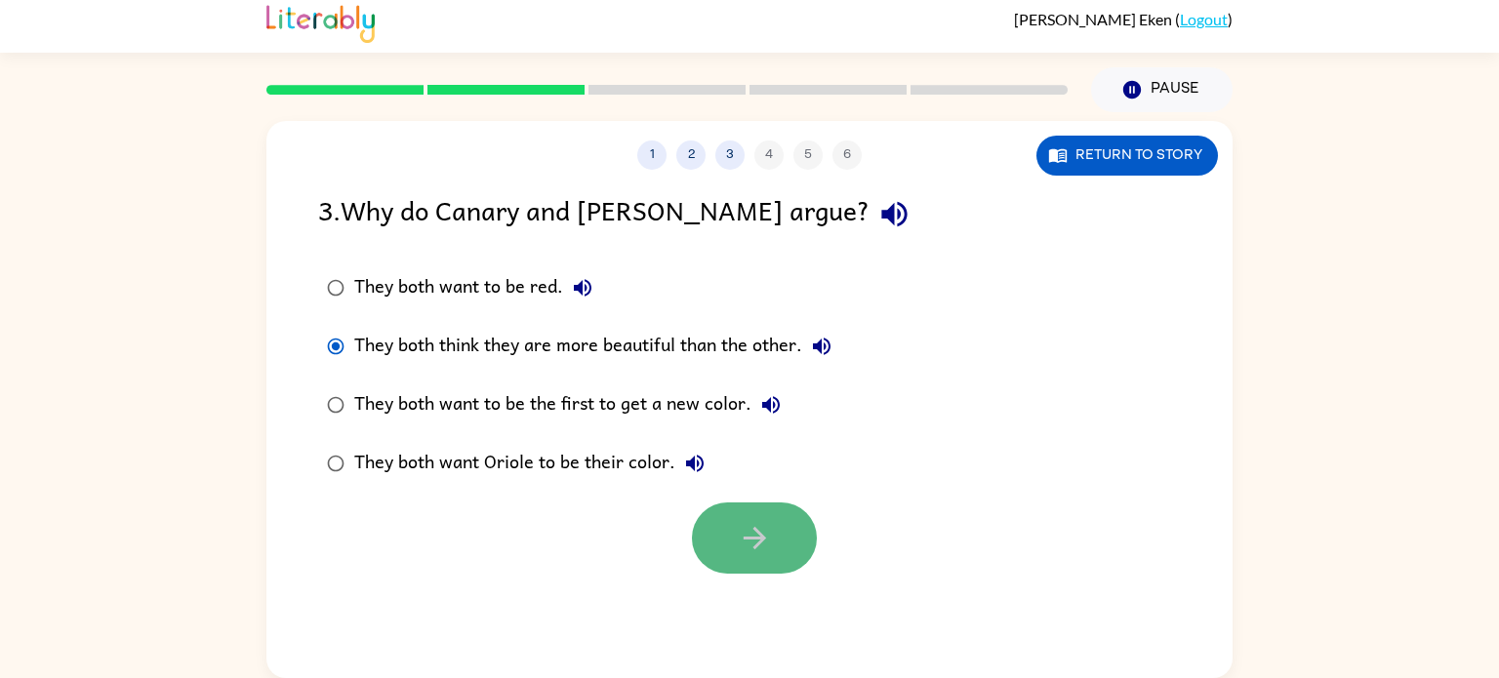
click at [753, 560] on button "button" at bounding box center [754, 538] width 125 height 71
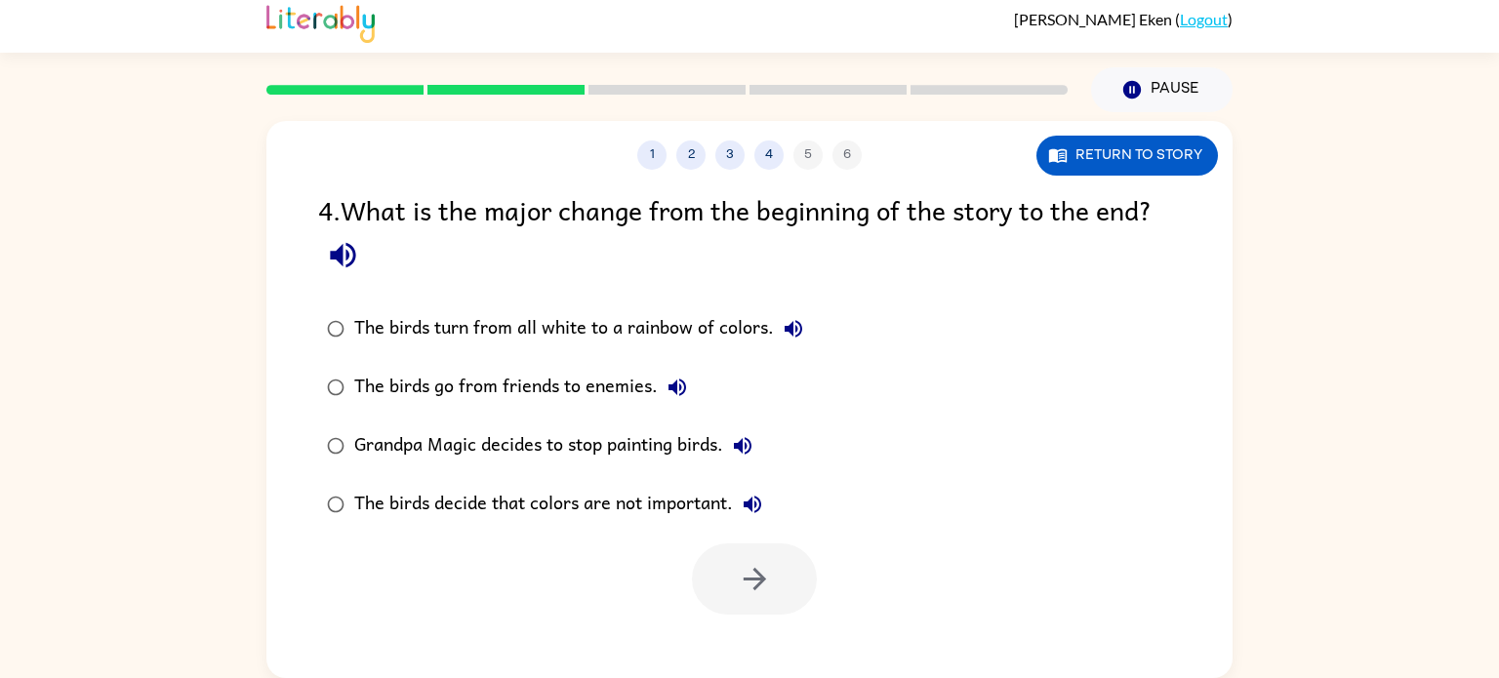
click at [360, 317] on div "The birds turn from all white to a rainbow of colors." at bounding box center [583, 328] width 459 height 39
click at [720, 584] on button "button" at bounding box center [754, 579] width 125 height 71
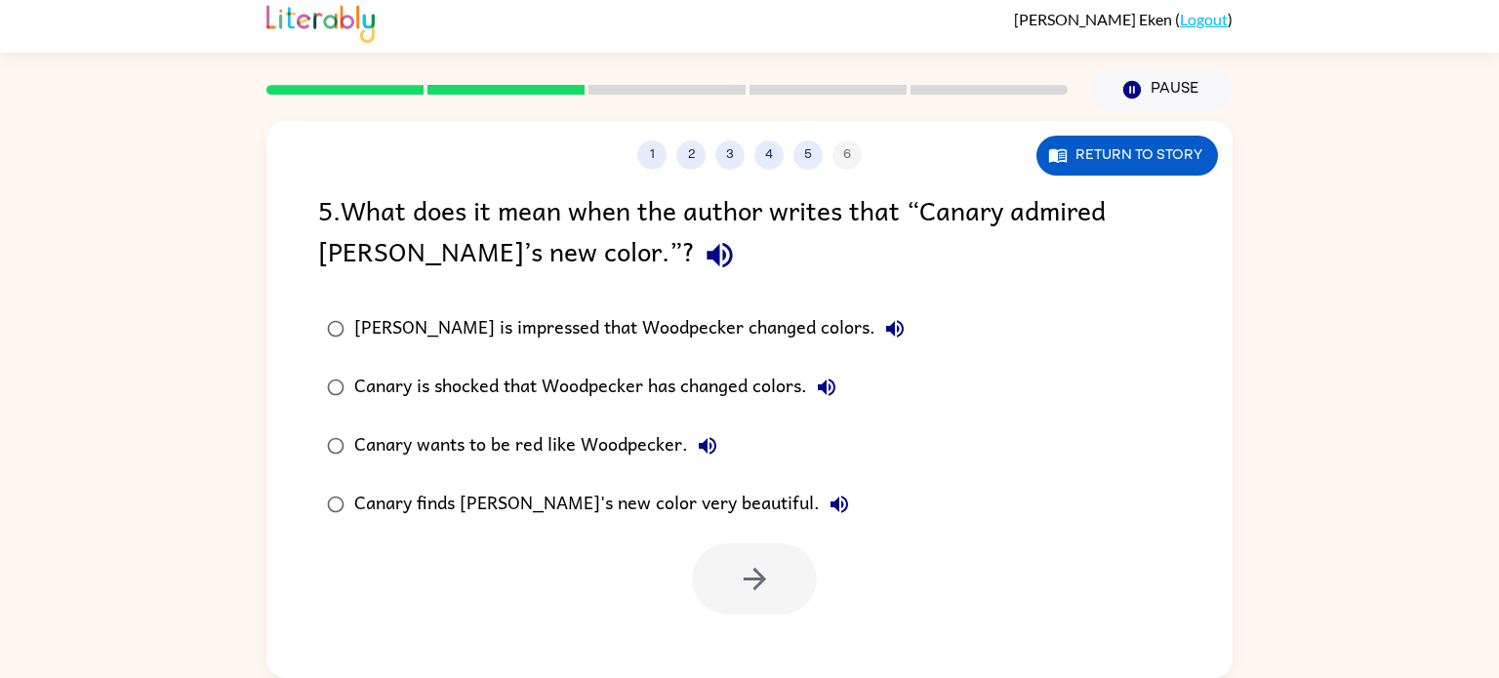
click at [409, 495] on div "Canary finds [PERSON_NAME]'s new color very beautiful." at bounding box center [606, 504] width 505 height 39
click at [765, 587] on icon "button" at bounding box center [755, 579] width 34 height 34
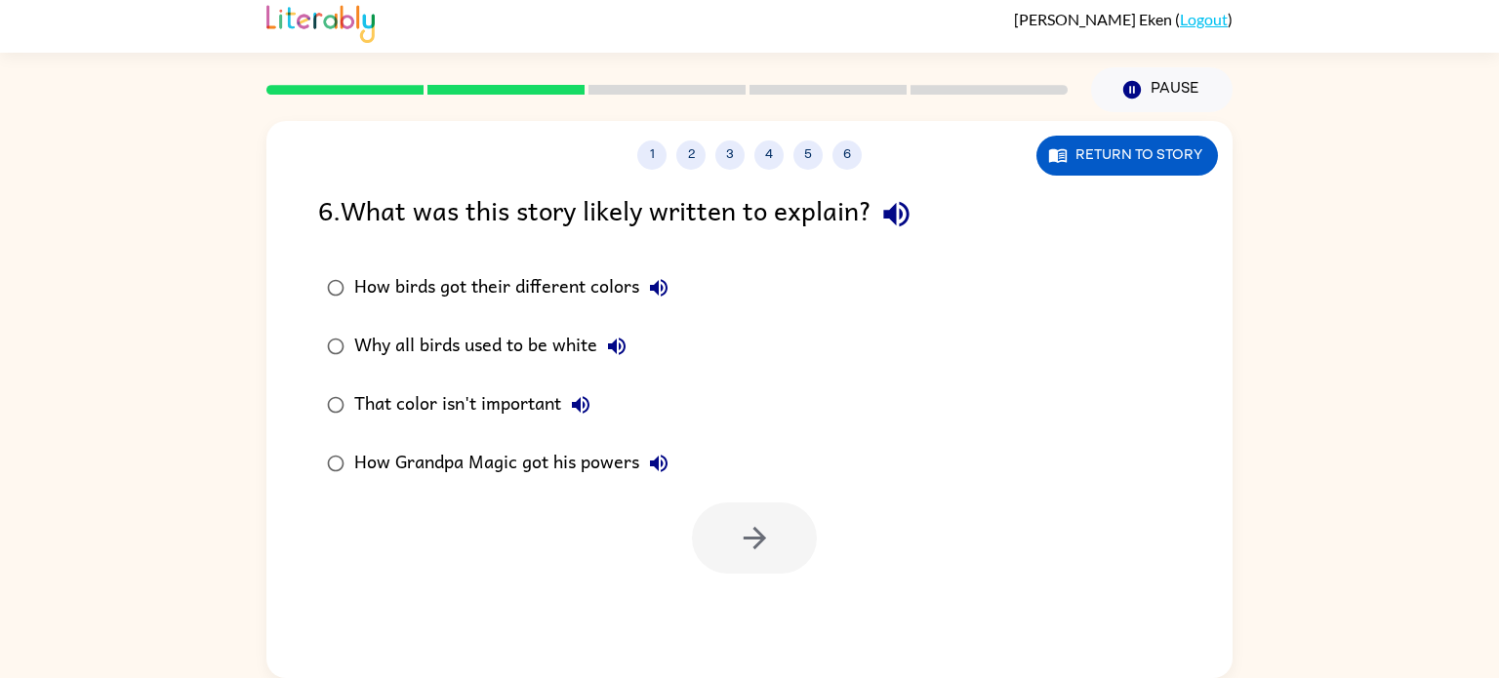
click at [487, 391] on div "That color isn't important" at bounding box center [477, 405] width 246 height 39
click at [762, 553] on icon "button" at bounding box center [755, 538] width 34 height 34
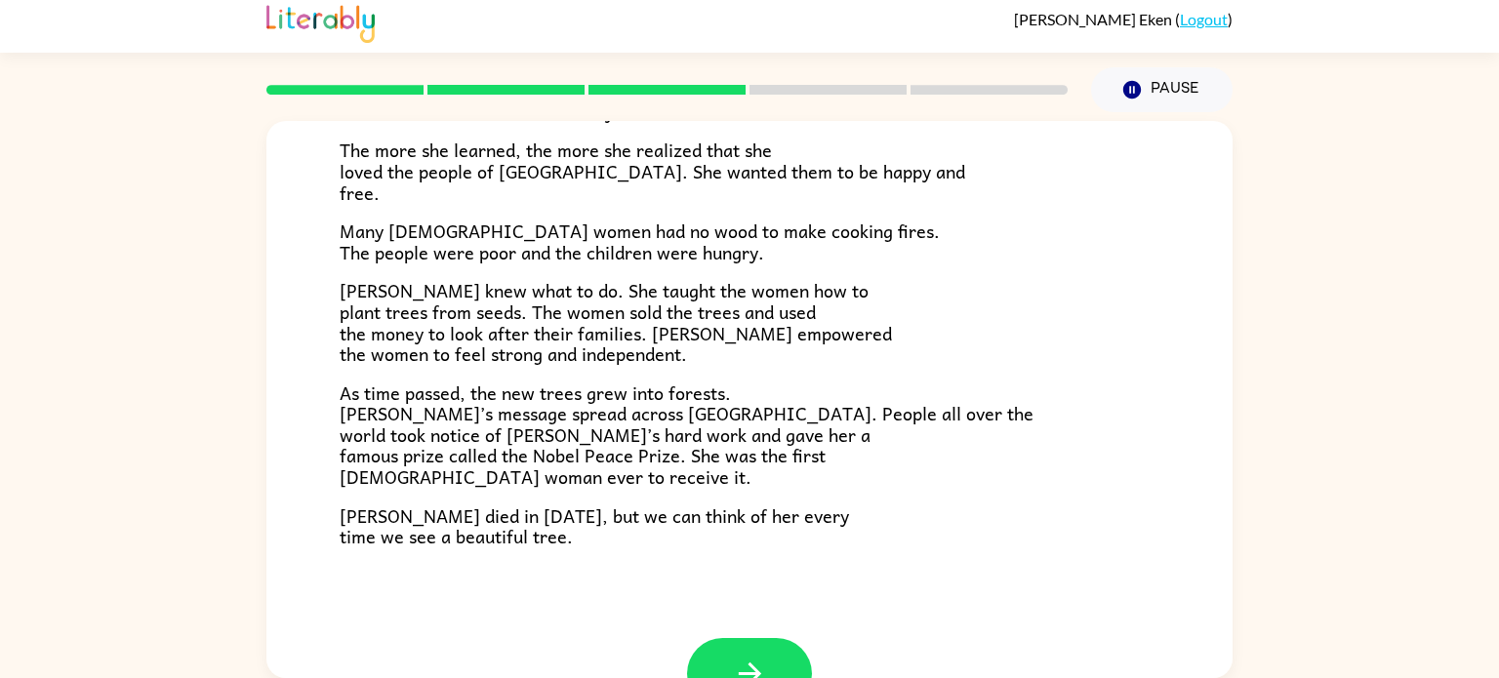
scroll to position [490, 0]
click at [777, 659] on button "button" at bounding box center [749, 672] width 125 height 71
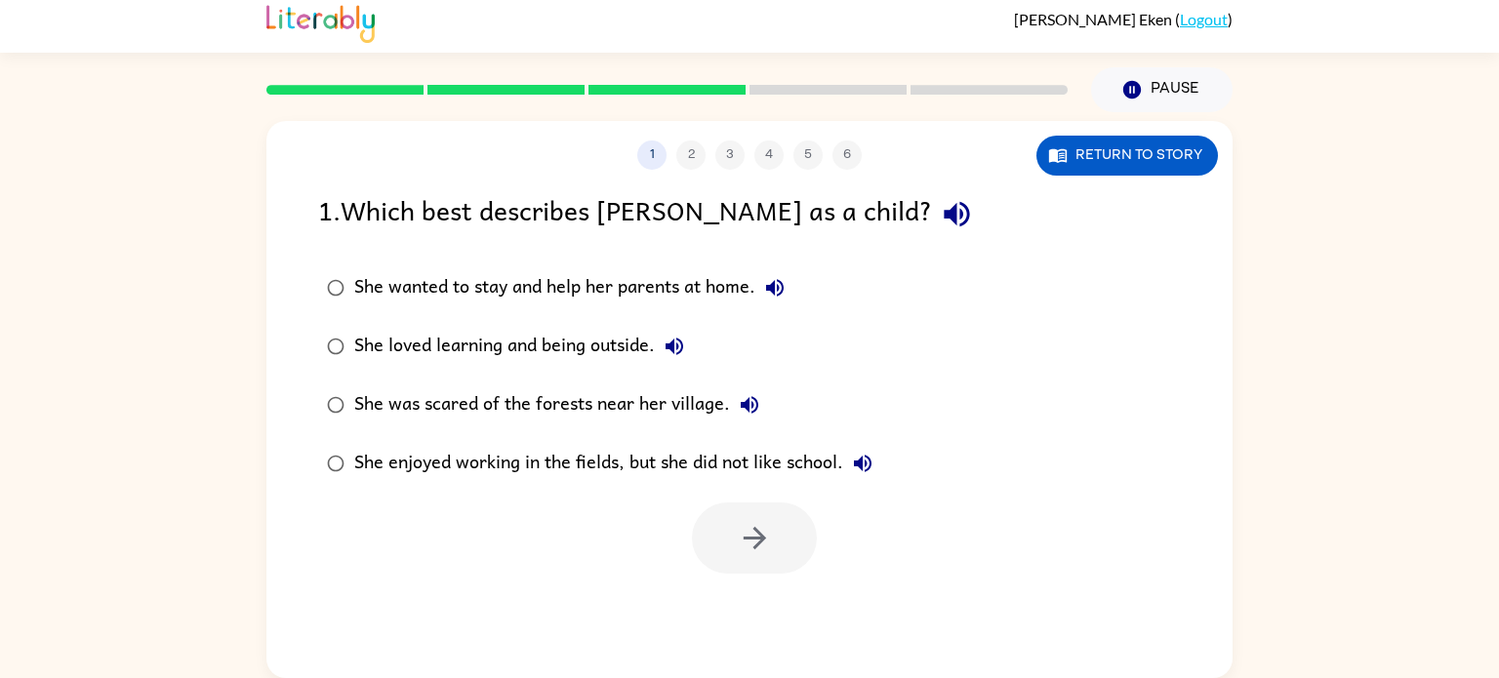
scroll to position [0, 0]
click at [745, 543] on icon "button" at bounding box center [755, 538] width 34 height 34
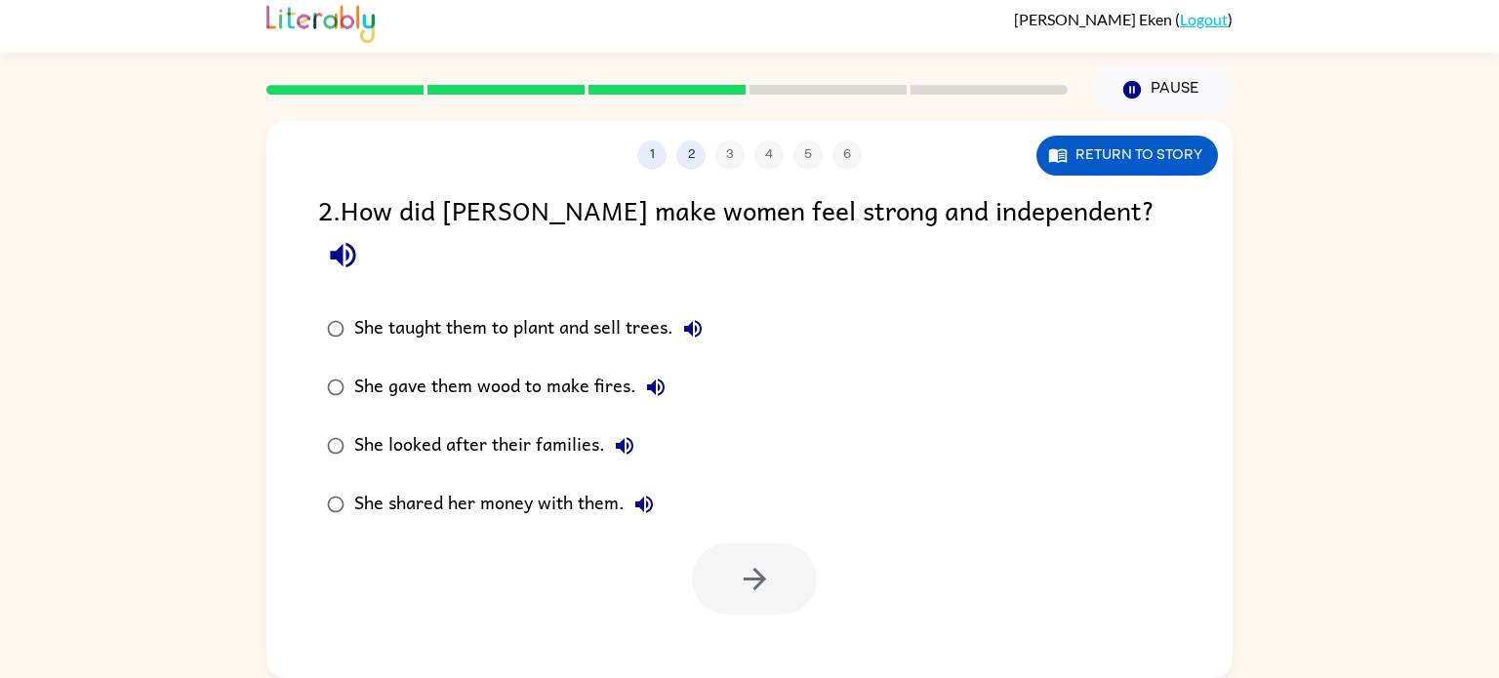
click at [390, 309] on div "She taught them to plant and sell trees." at bounding box center [533, 328] width 358 height 39
click at [733, 544] on button "button" at bounding box center [754, 579] width 125 height 71
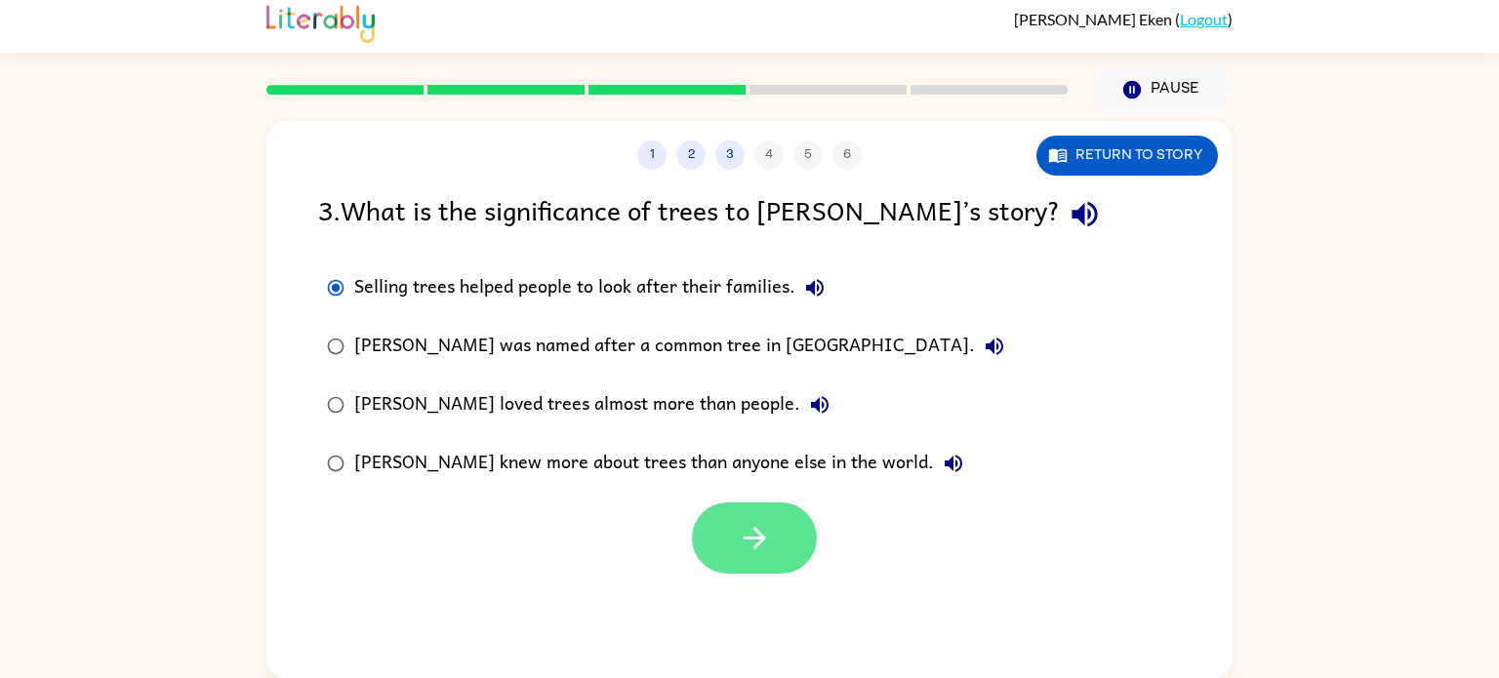
click at [724, 532] on button "button" at bounding box center [754, 538] width 125 height 71
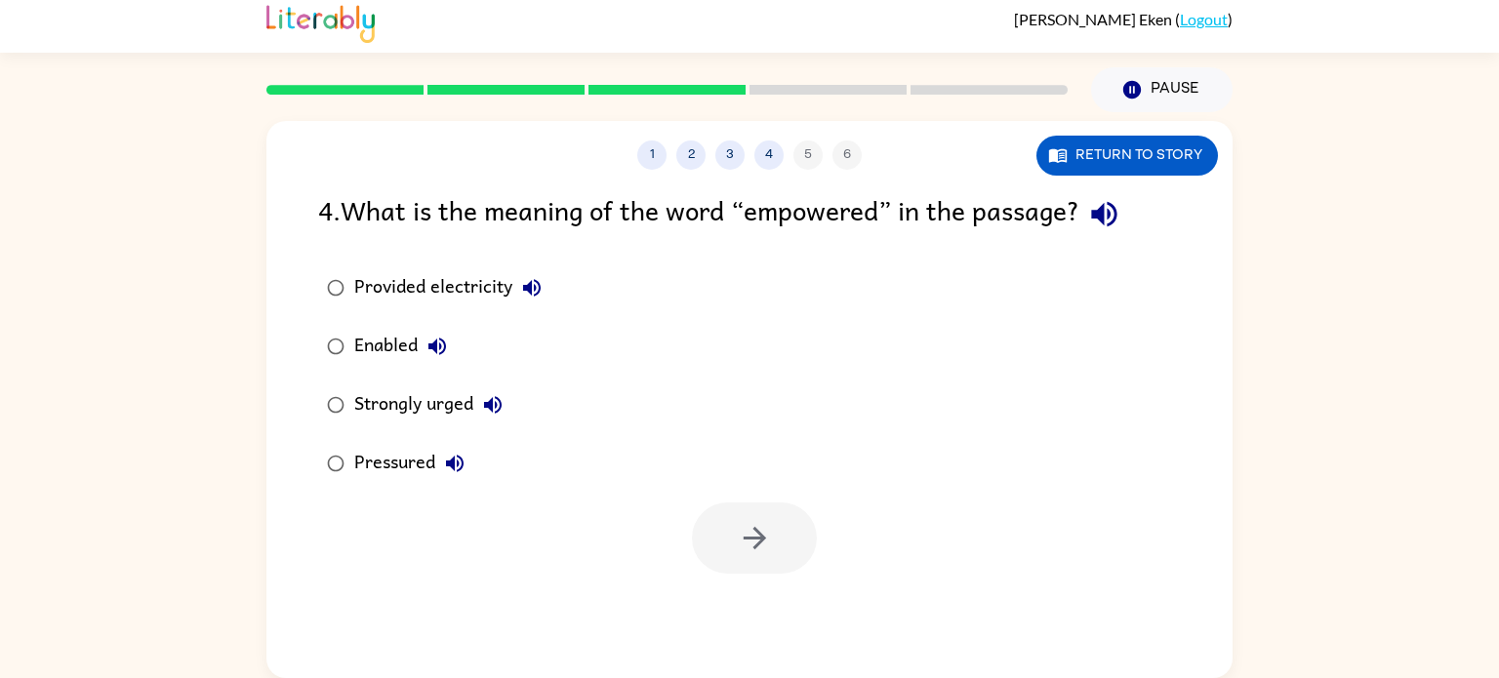
click at [496, 406] on icon "button" at bounding box center [493, 405] width 18 height 18
click at [431, 349] on icon "button" at bounding box center [438, 347] width 18 height 18
click at [532, 300] on button "Provided electricity" at bounding box center [532, 287] width 39 height 39
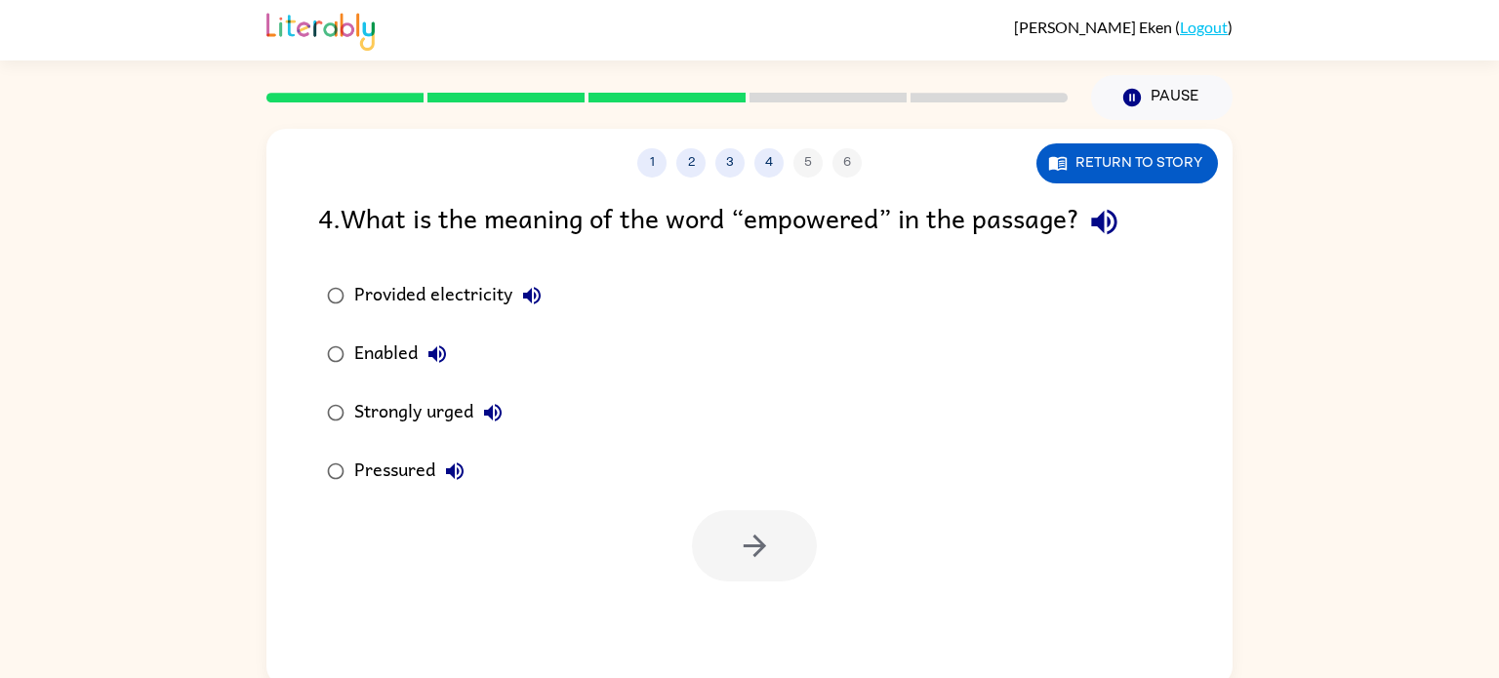
click at [441, 485] on button "Pressured" at bounding box center [454, 471] width 39 height 39
click at [443, 343] on icon "button" at bounding box center [437, 354] width 23 height 23
click at [360, 362] on div "Enabled" at bounding box center [405, 354] width 103 height 39
click at [763, 538] on icon "button" at bounding box center [755, 546] width 34 height 34
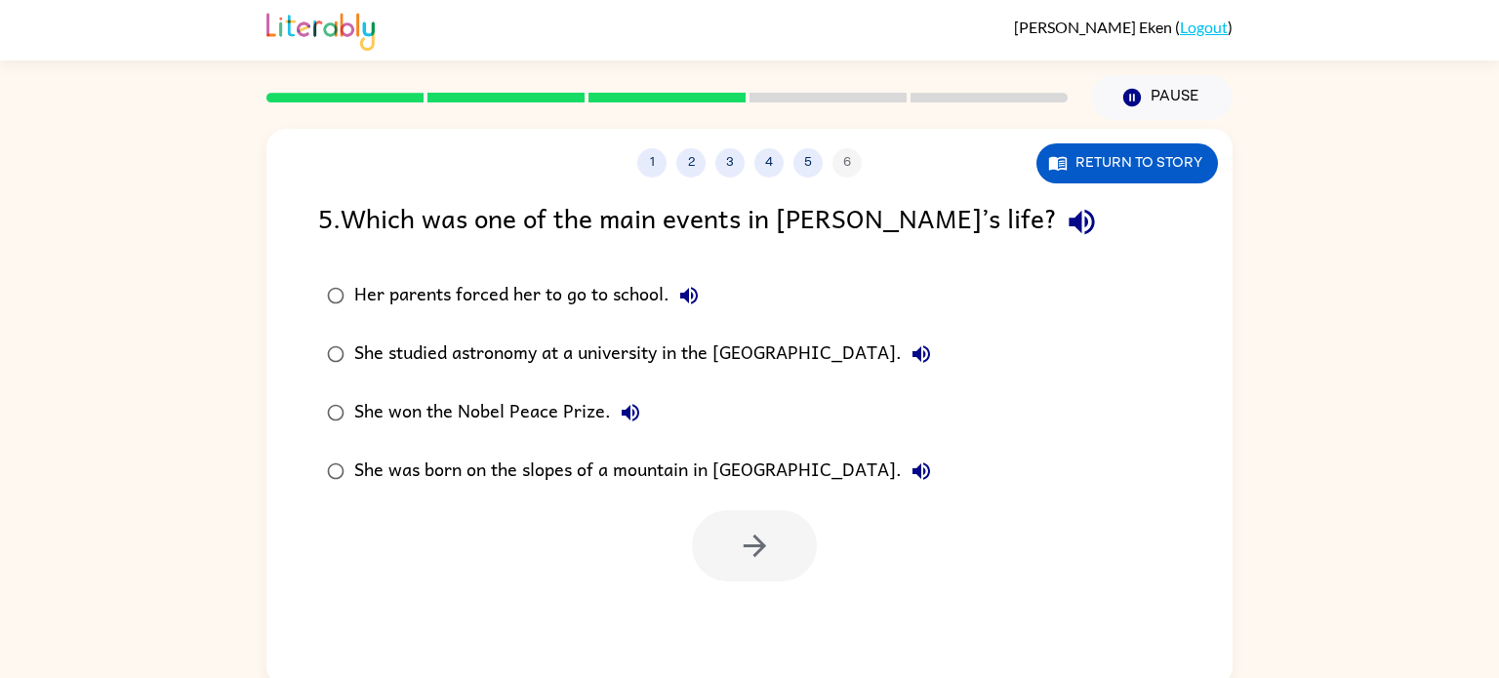
click at [674, 306] on button "Her parents forced her to go to school." at bounding box center [689, 295] width 39 height 39
click at [930, 354] on icon "button" at bounding box center [922, 355] width 18 height 18
click at [648, 413] on label "She won the Nobel Peace Prize." at bounding box center [629, 413] width 643 height 59
click at [636, 416] on icon "button" at bounding box center [631, 413] width 18 height 18
click at [767, 541] on icon "button" at bounding box center [755, 546] width 34 height 34
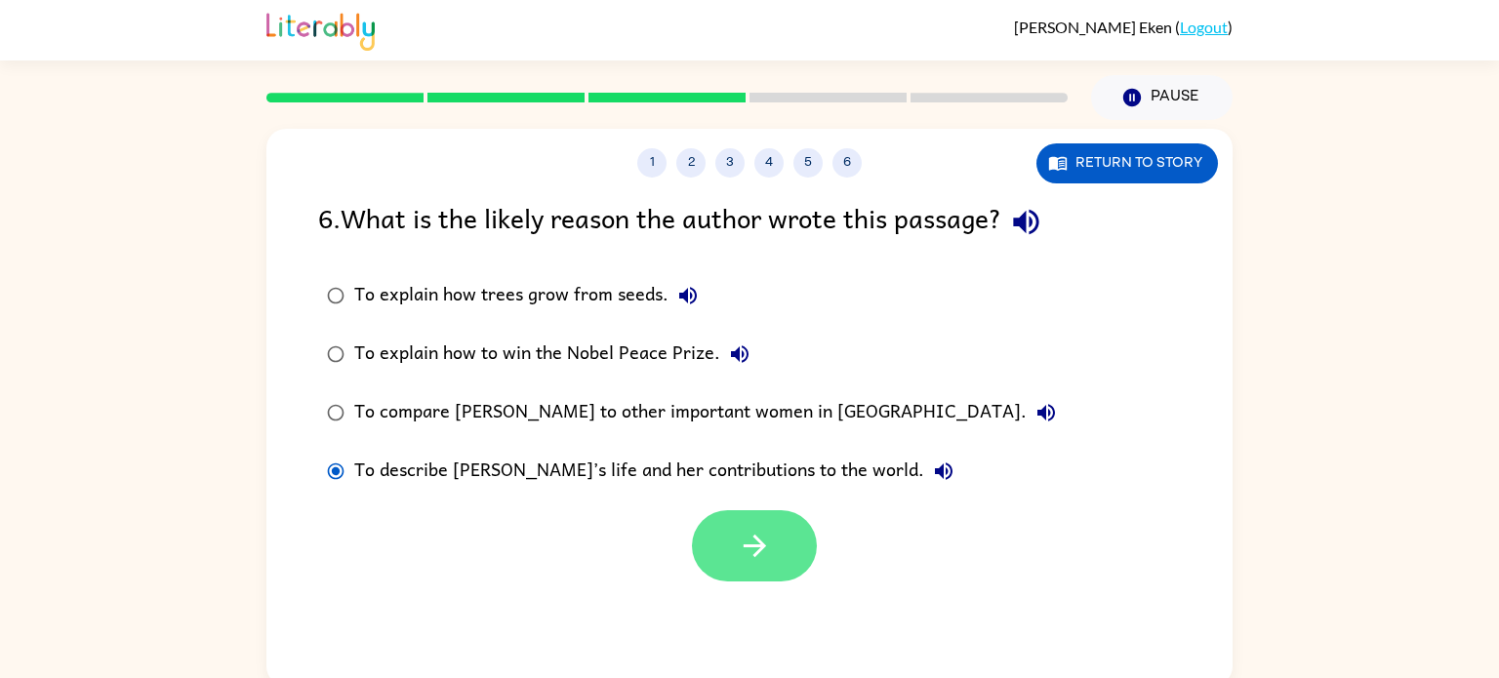
click at [726, 564] on button "button" at bounding box center [754, 546] width 125 height 71
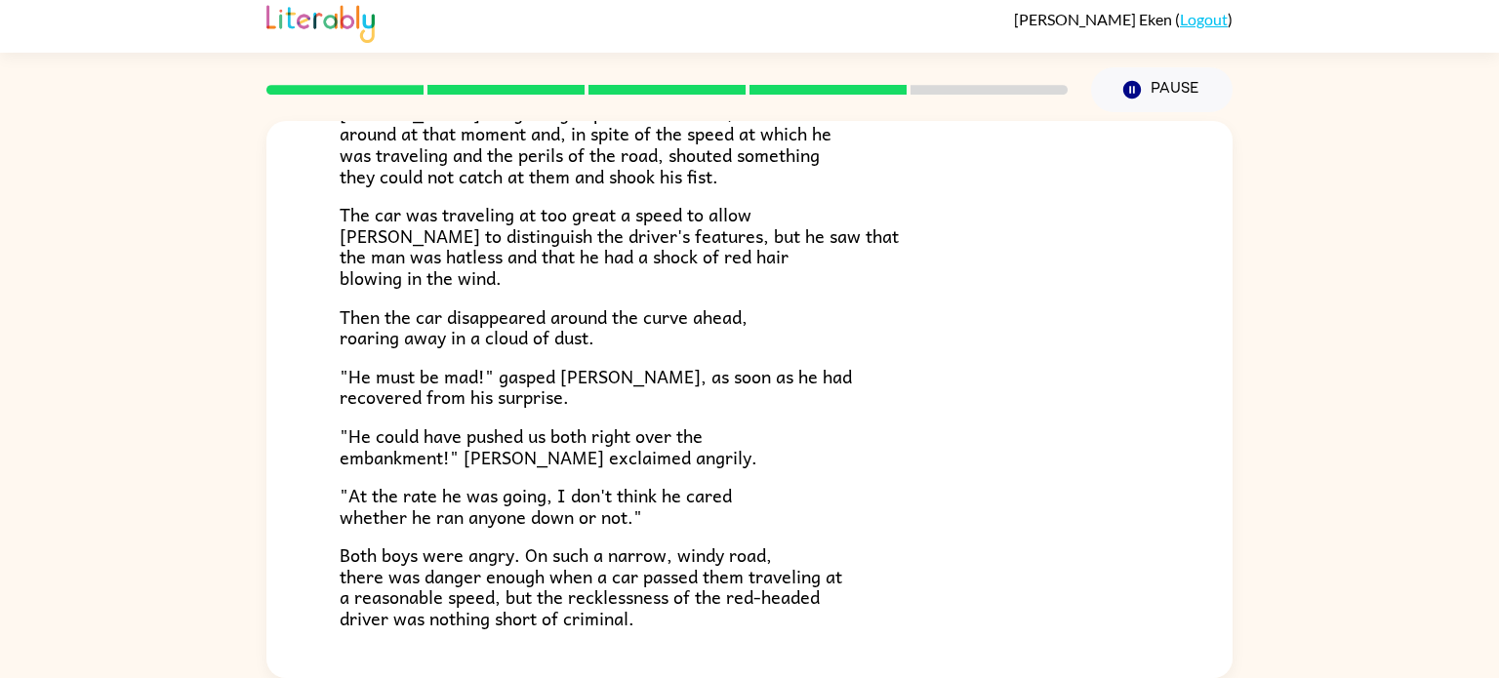
scroll to position [542, 0]
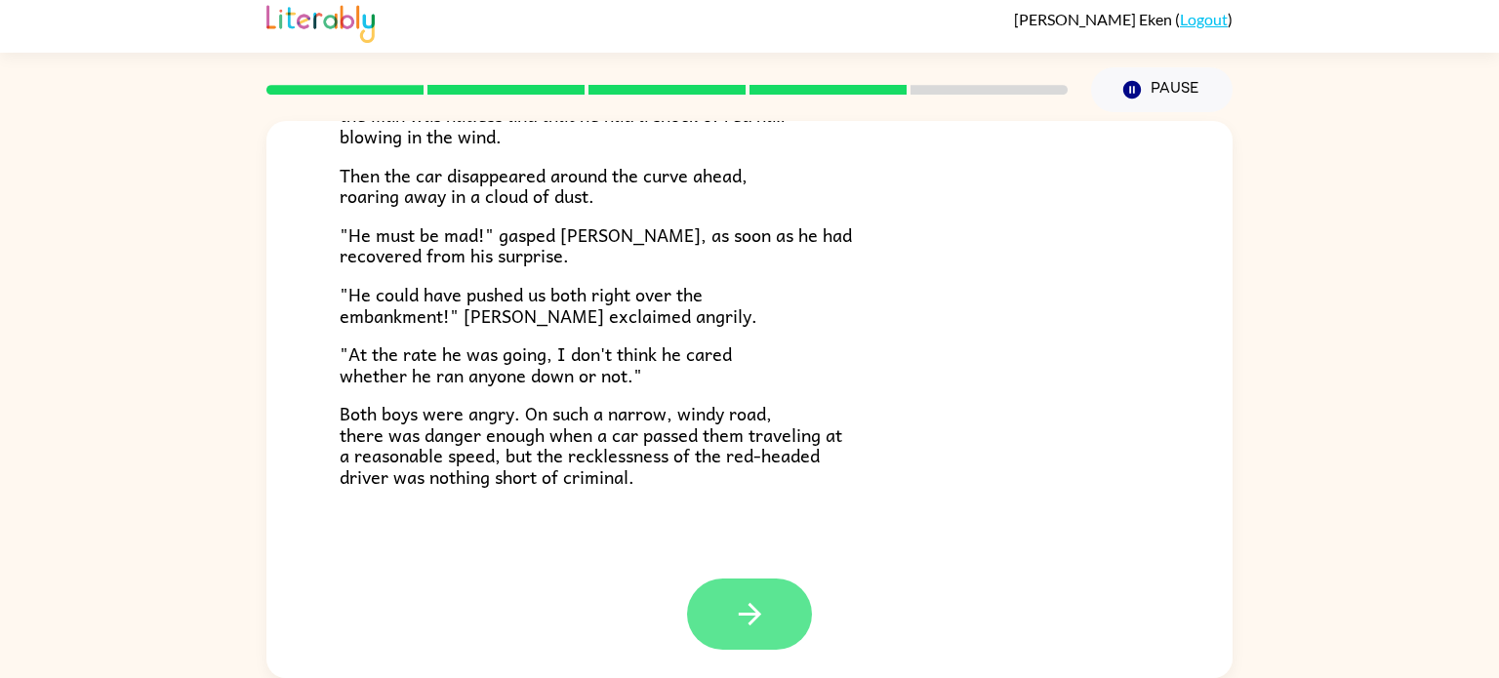
click at [718, 620] on button "button" at bounding box center [749, 614] width 125 height 71
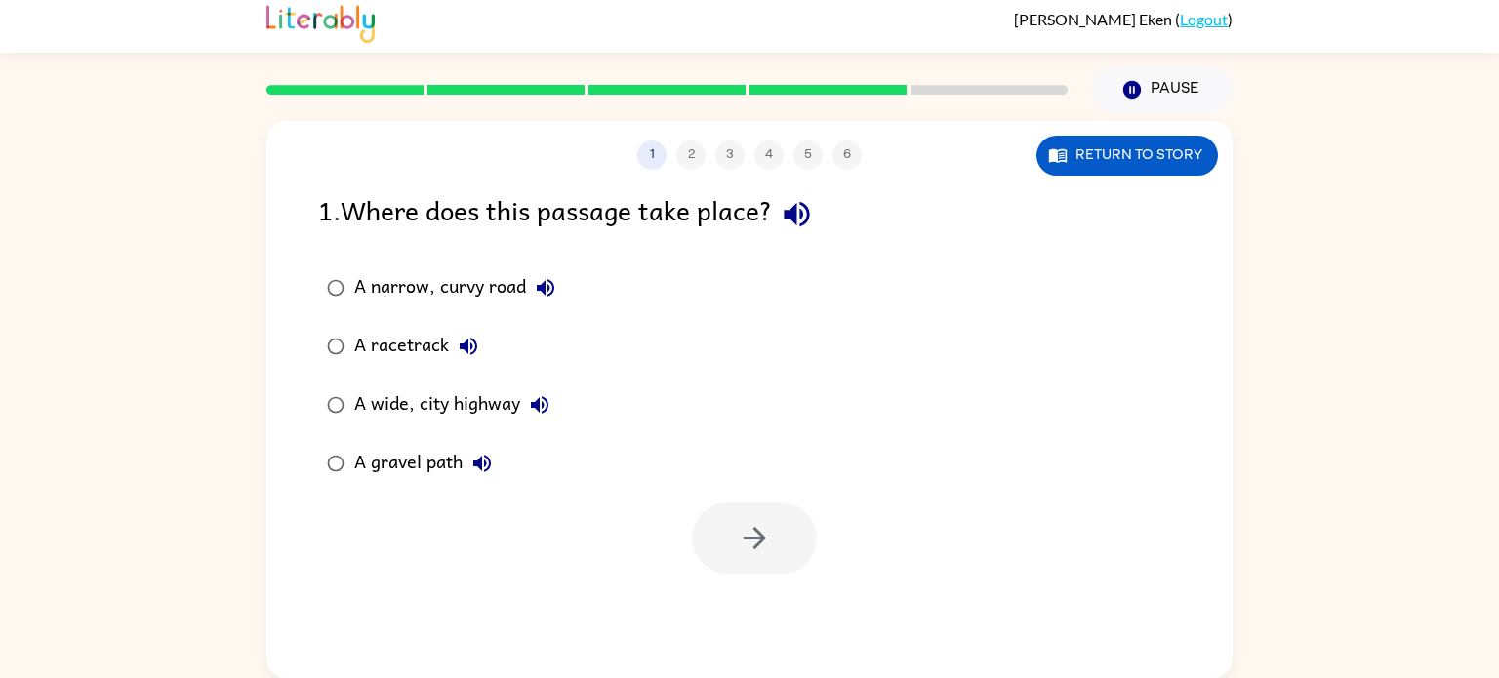
scroll to position [0, 0]
click at [720, 558] on button "button" at bounding box center [754, 538] width 125 height 71
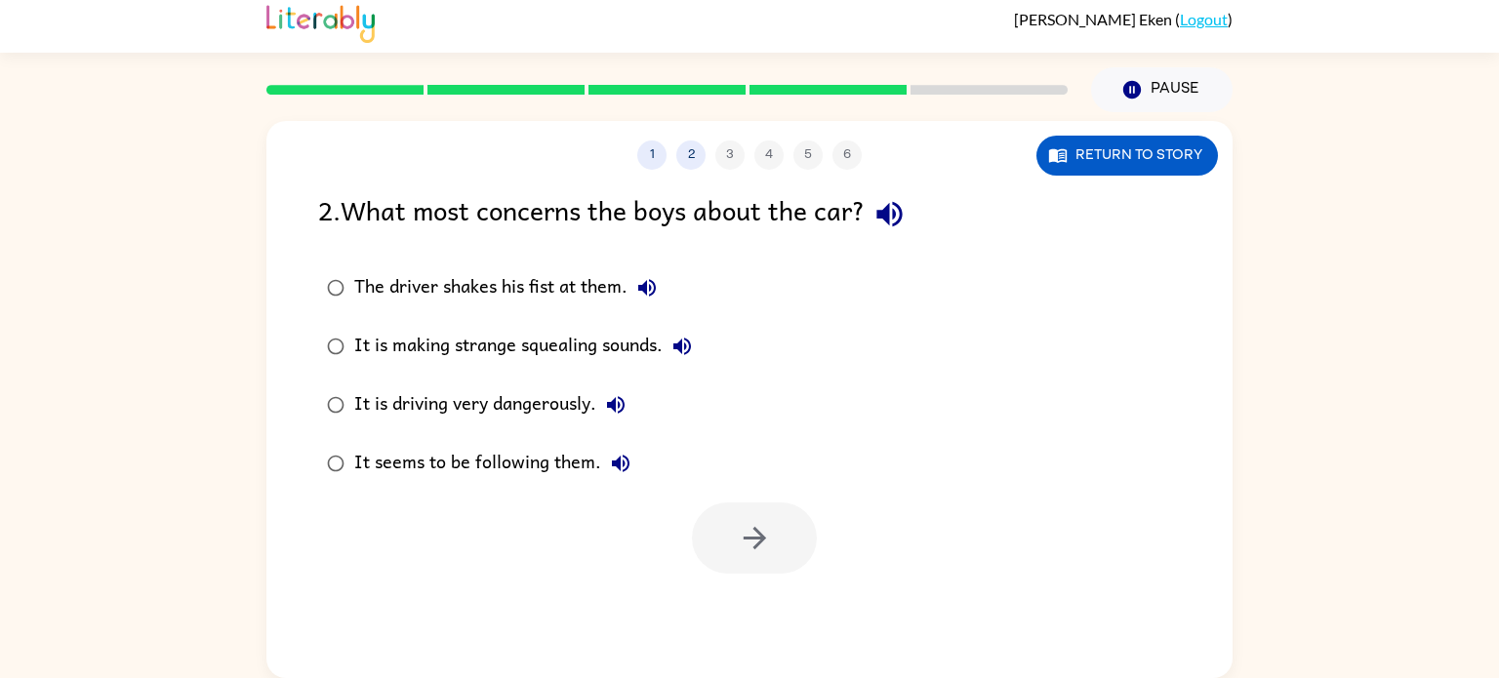
click at [358, 390] on div "It is driving very dangerously." at bounding box center [494, 405] width 281 height 39
click at [759, 555] on button "button" at bounding box center [754, 538] width 125 height 71
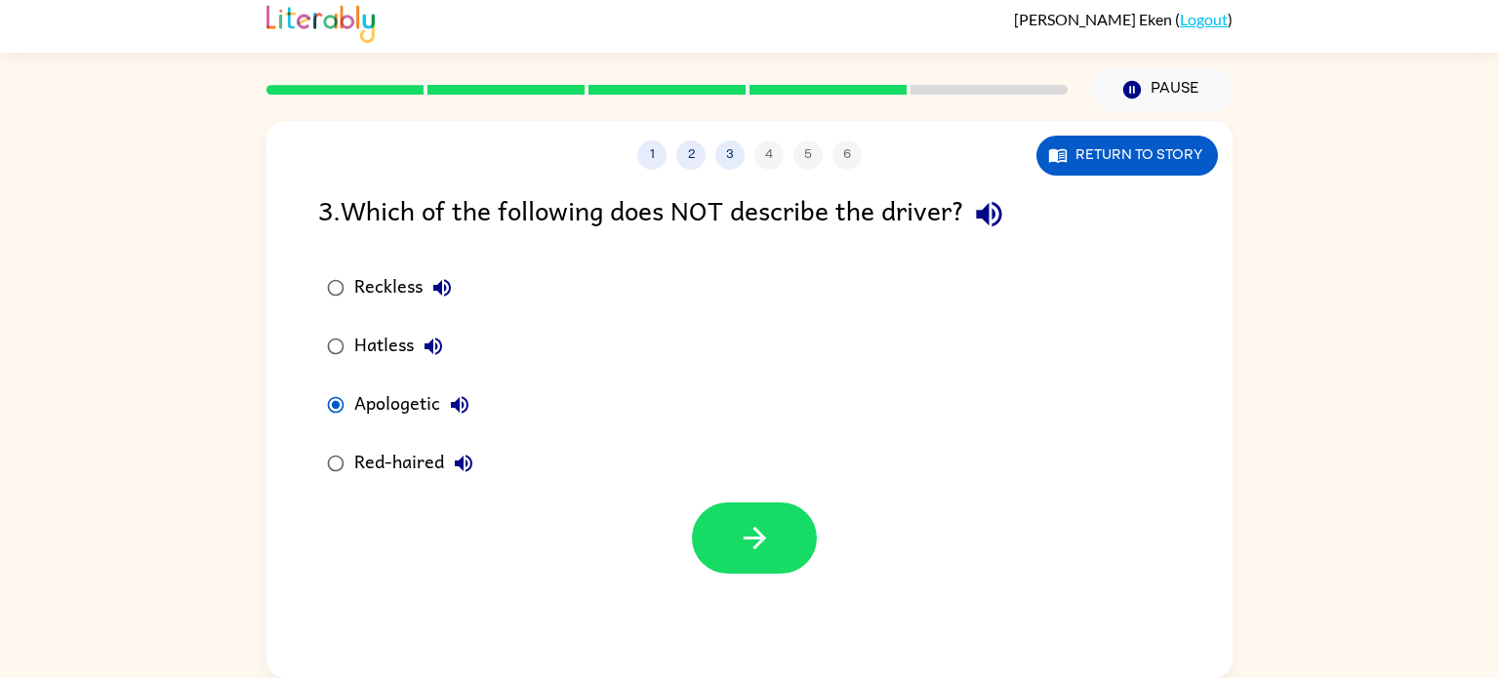
click at [813, 560] on div at bounding box center [754, 538] width 125 height 71
click at [788, 551] on button "button" at bounding box center [754, 538] width 125 height 71
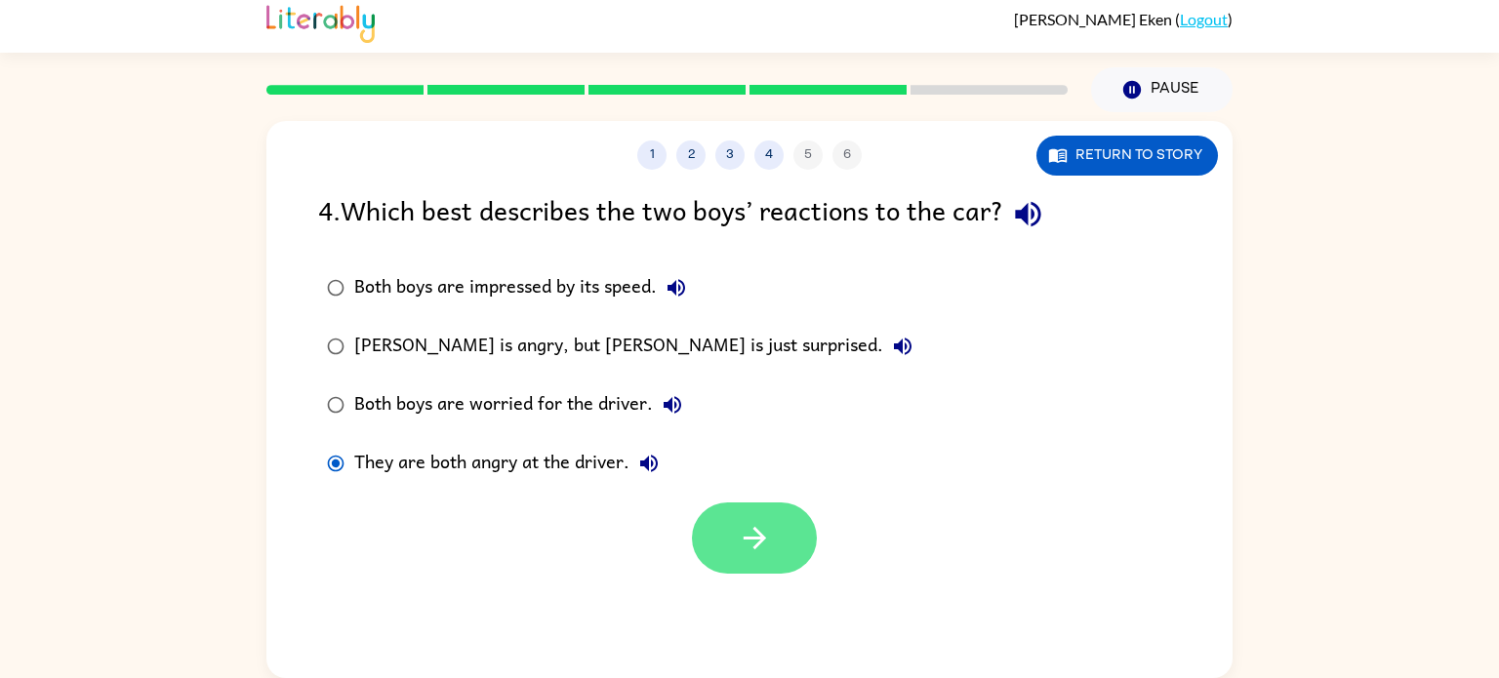
click at [742, 524] on icon "button" at bounding box center [755, 538] width 34 height 34
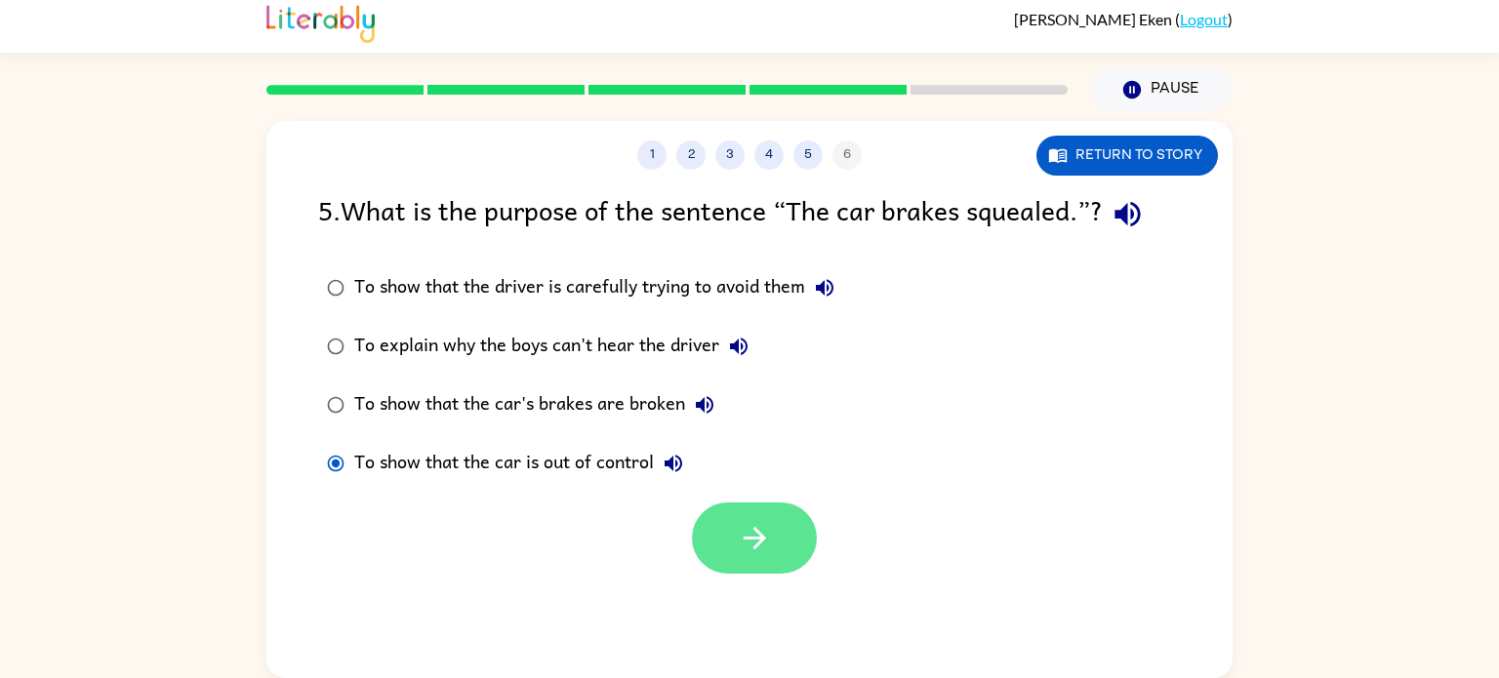
click at [727, 523] on button "button" at bounding box center [754, 538] width 125 height 71
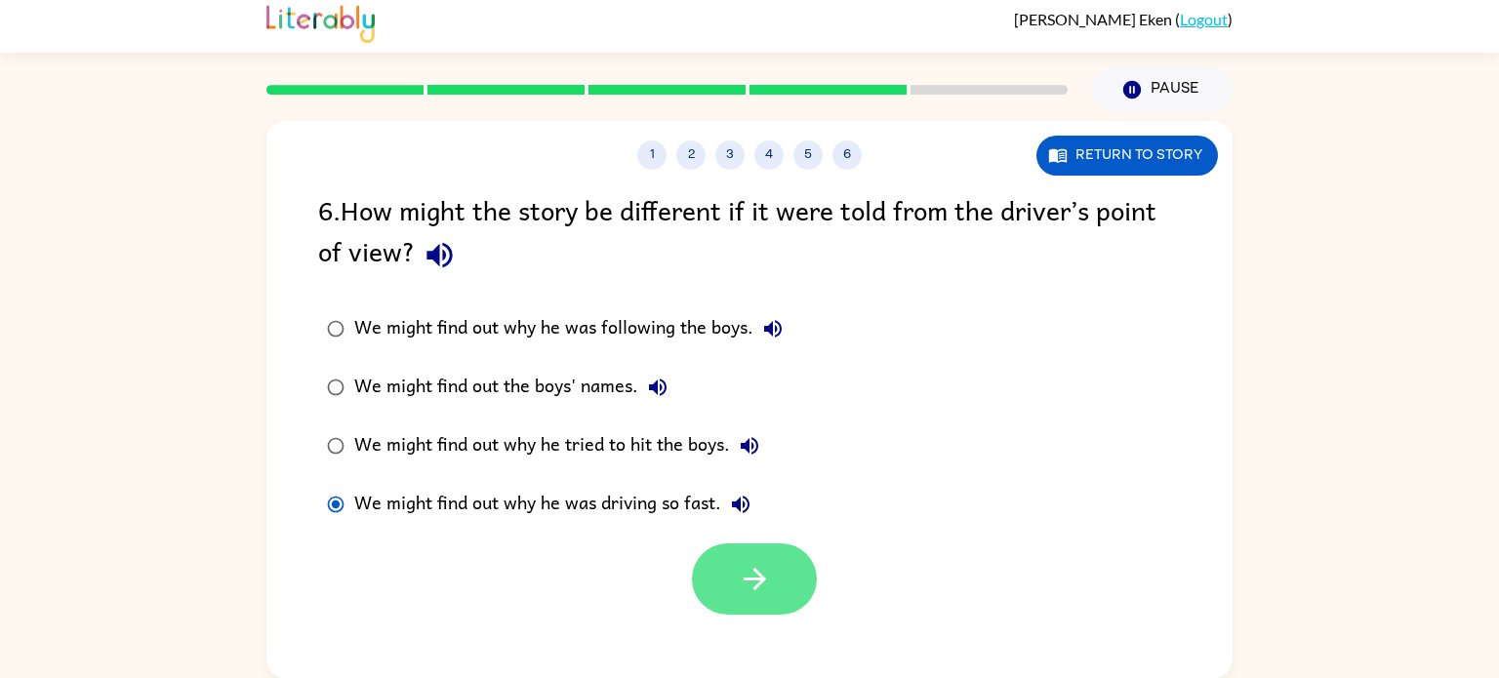
click at [733, 598] on button "button" at bounding box center [754, 579] width 125 height 71
